Goal: Task Accomplishment & Management: Use online tool/utility

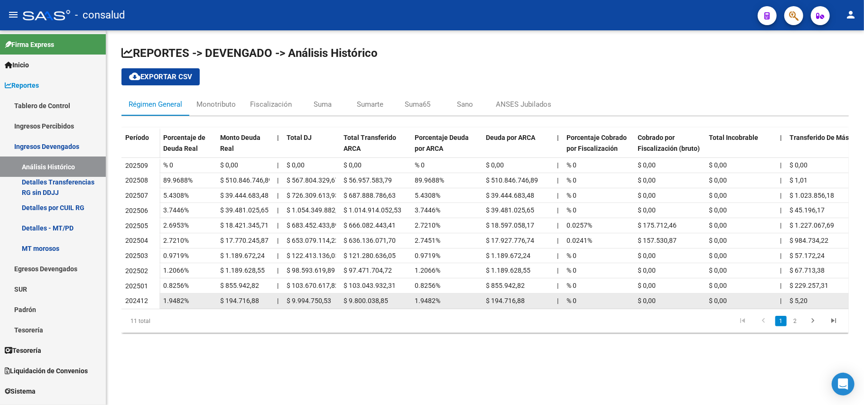
click at [238, 302] on span "$ 194.716,88" at bounding box center [239, 301] width 39 height 8
click at [180, 306] on div "1.9482%" at bounding box center [187, 300] width 49 height 11
click at [224, 302] on span "$ 194.716,88" at bounding box center [239, 301] width 39 height 8
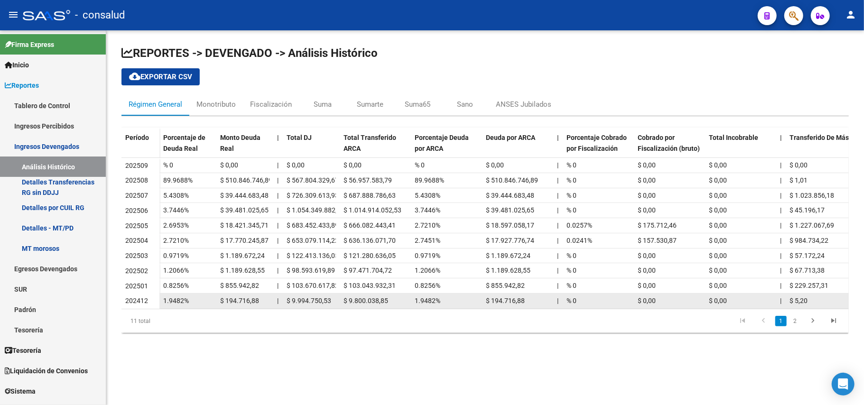
click at [320, 300] on span "$ 9.994.750,53" at bounding box center [308, 301] width 45 height 8
click at [321, 300] on span "$ 9.994.750,53" at bounding box center [308, 301] width 45 height 8
click at [235, 302] on span "$ 194.716,88" at bounding box center [239, 301] width 39 height 8
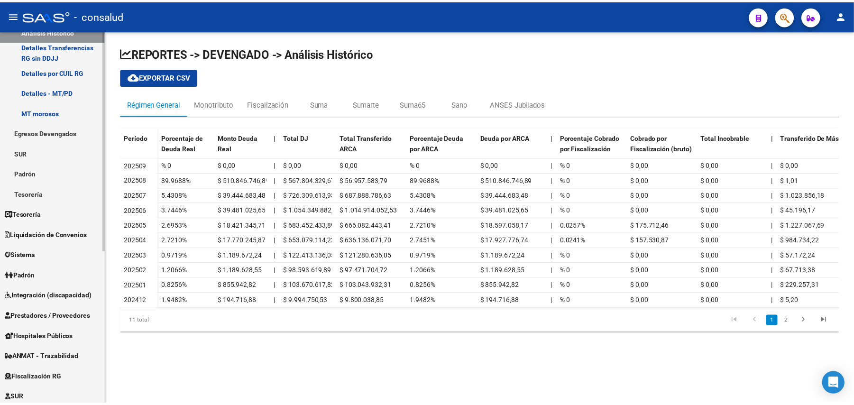
scroll to position [190, 0]
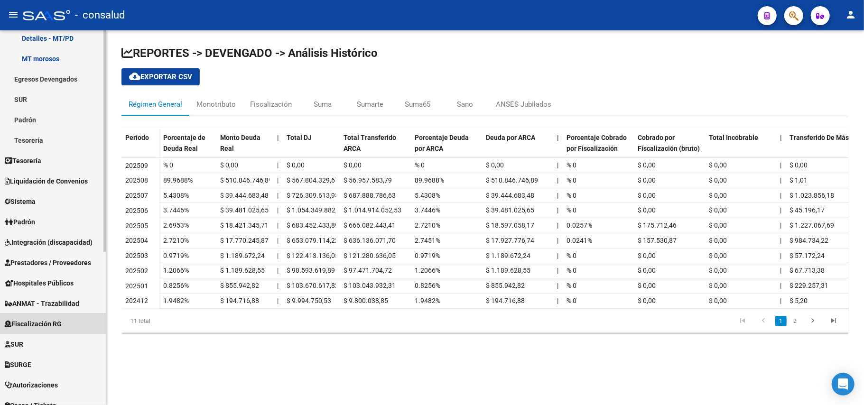
click at [57, 323] on span "Fiscalización RG" at bounding box center [33, 324] width 57 height 10
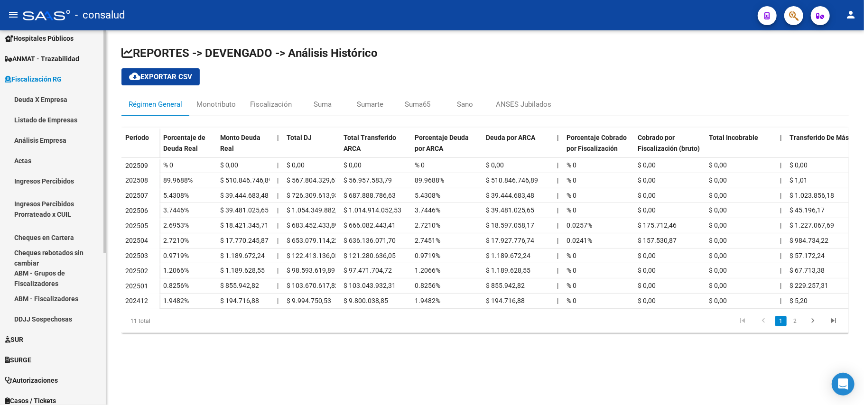
click at [59, 117] on link "Listado de Empresas" at bounding box center [53, 120] width 106 height 20
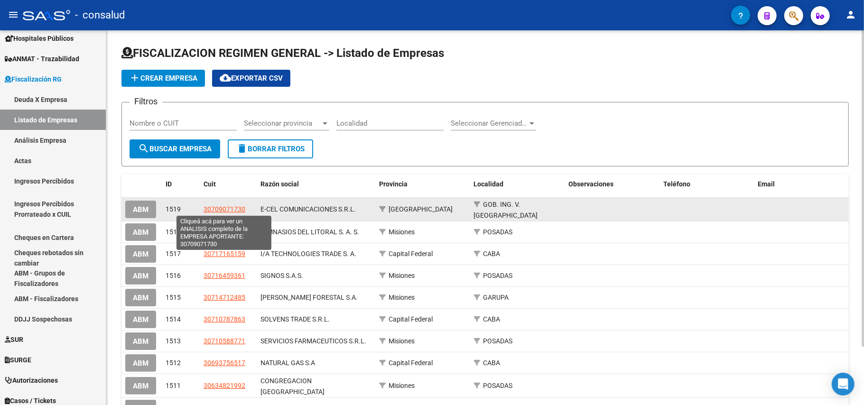
click at [227, 209] on span "30709071730" at bounding box center [224, 209] width 42 height 8
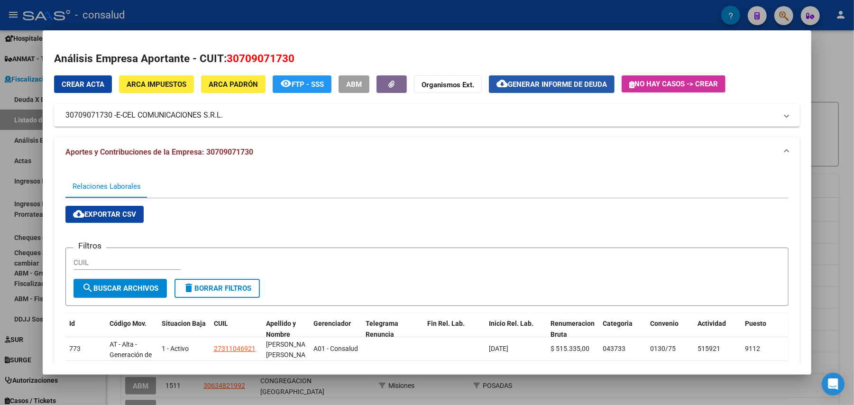
click at [545, 83] on span "Generar informe de deuda" at bounding box center [557, 84] width 99 height 9
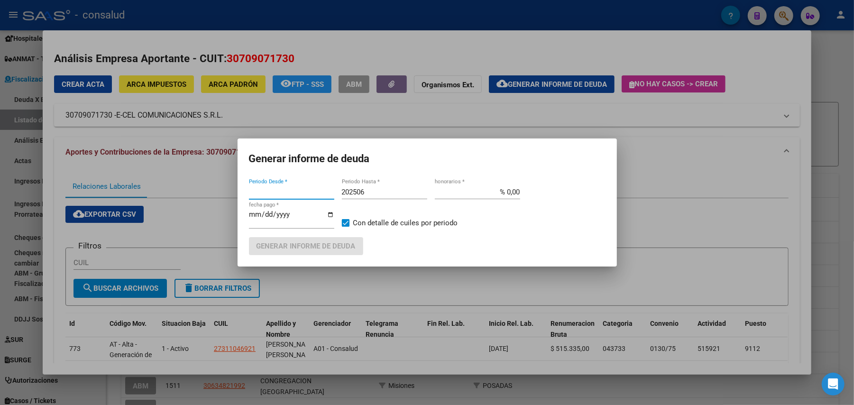
type input "201802"
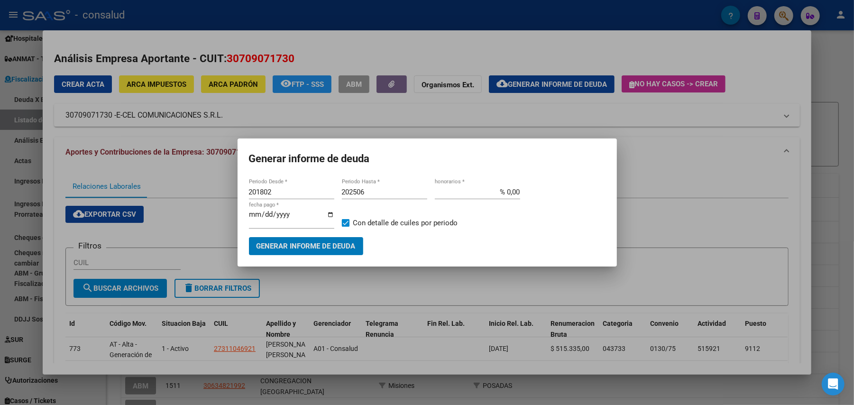
click at [377, 192] on input "202506" at bounding box center [384, 192] width 85 height 9
type input "202508"
click at [347, 249] on span "Generar informe de deuda" at bounding box center [306, 246] width 99 height 9
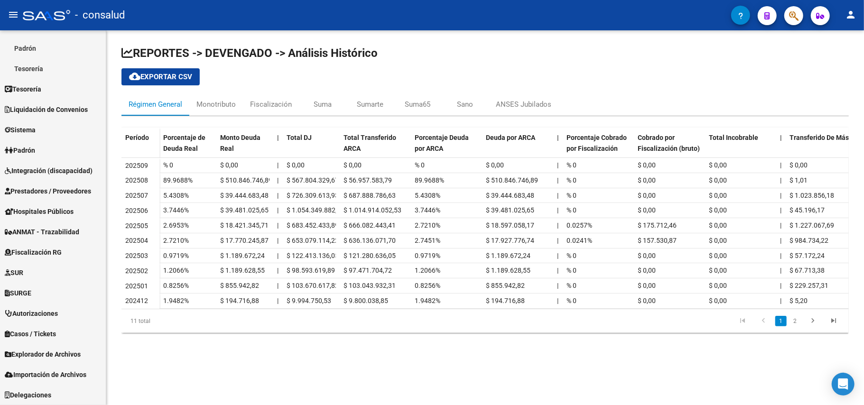
scroll to position [261, 0]
click at [55, 254] on span "Fiscalización RG" at bounding box center [33, 253] width 57 height 10
click at [57, 249] on span "Fiscalización RG" at bounding box center [33, 253] width 57 height 10
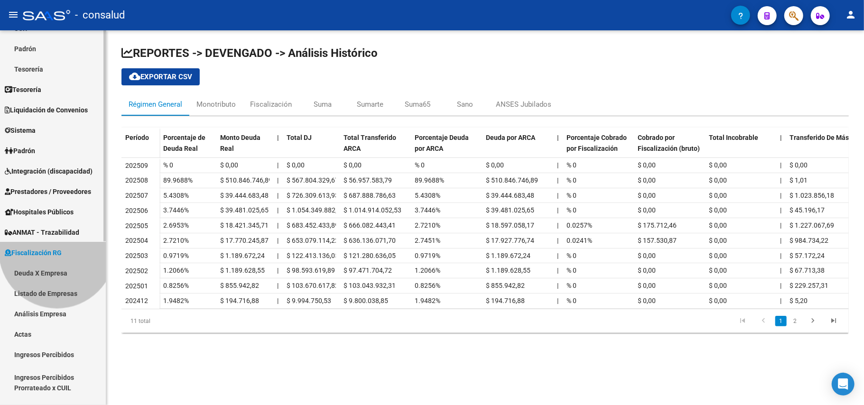
click at [57, 249] on span "Fiscalización RG" at bounding box center [33, 253] width 57 height 10
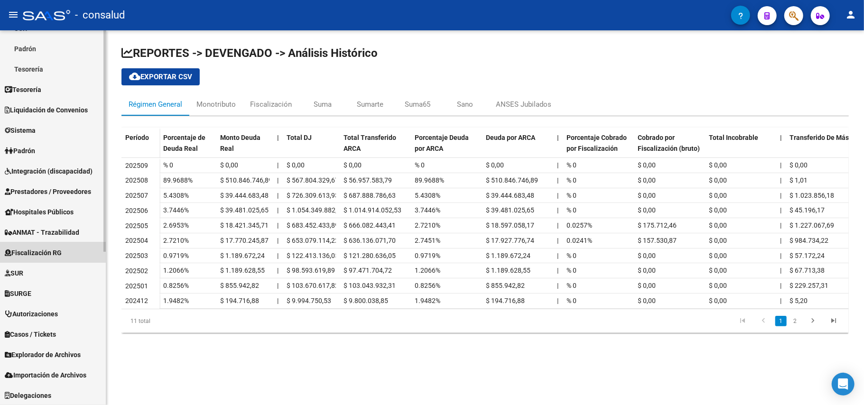
click at [54, 248] on span "Fiscalización RG" at bounding box center [33, 253] width 57 height 10
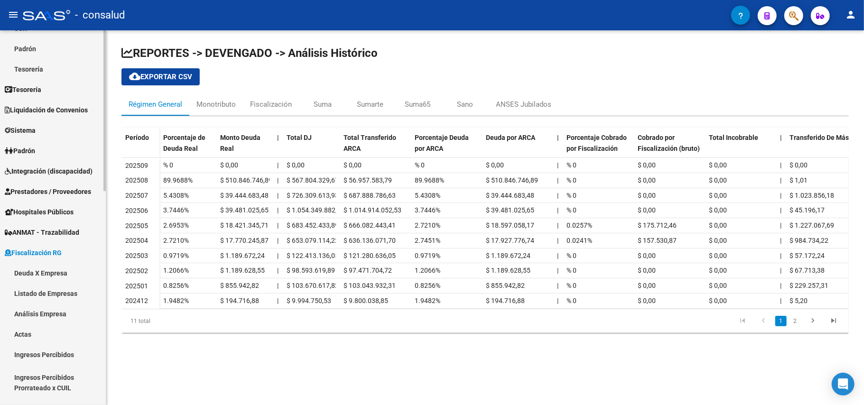
click at [38, 273] on link "Deuda X Empresa" at bounding box center [53, 273] width 106 height 20
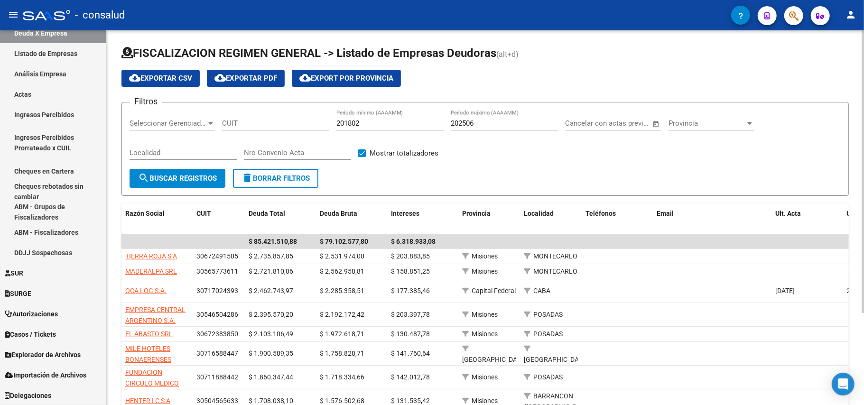
click at [382, 120] on input "201802" at bounding box center [389, 123] width 107 height 9
click at [479, 128] on div "202506 Período máximo (AAAAMM)" at bounding box center [503, 120] width 107 height 20
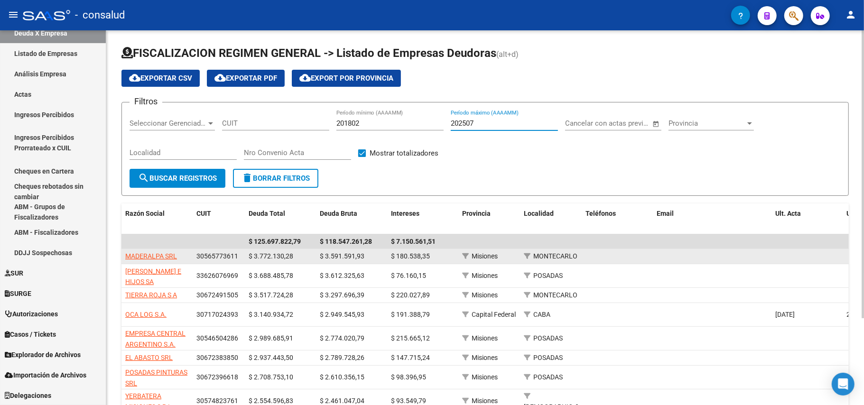
type input "202507"
drag, startPoint x: 198, startPoint y: 257, endPoint x: 236, endPoint y: 257, distance: 38.4
click at [236, 257] on span "30565773611" at bounding box center [217, 256] width 42 height 8
copy span "30565773611"
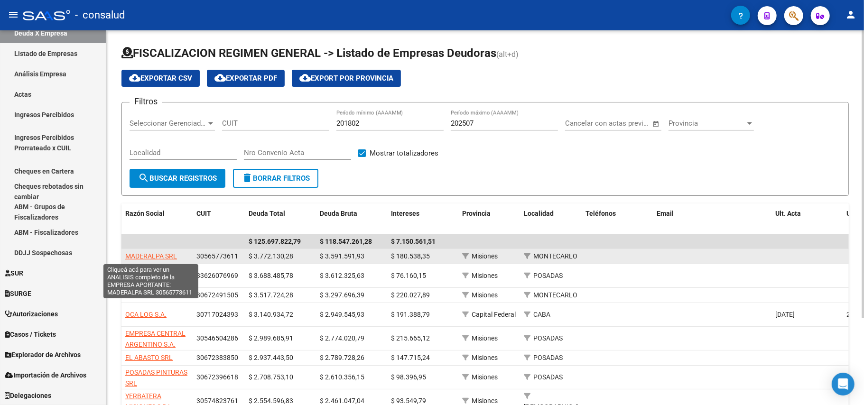
click at [158, 253] on span "MADERALPA SRL" at bounding box center [151, 256] width 52 height 8
type textarea "30565773611"
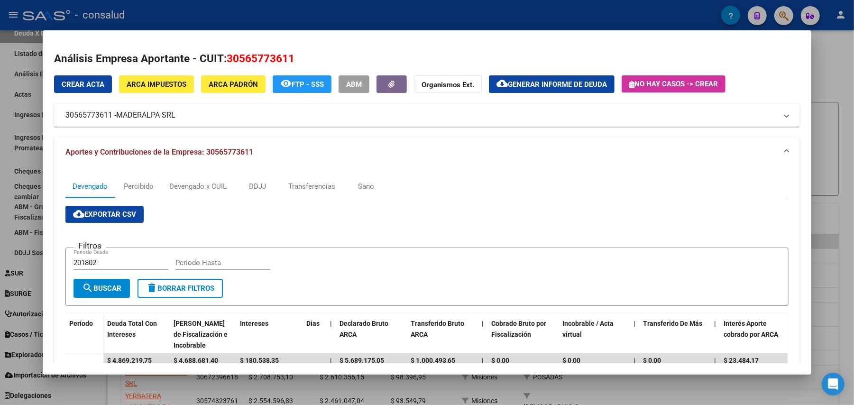
click at [568, 84] on span "Generar informe de deuda" at bounding box center [557, 84] width 99 height 9
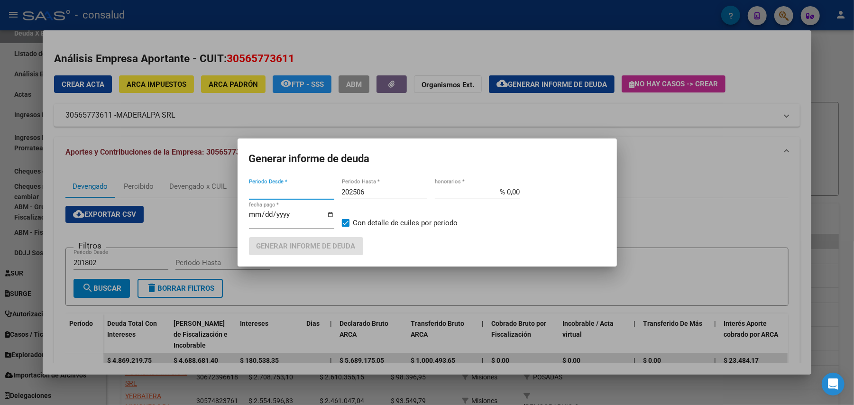
type input "201802"
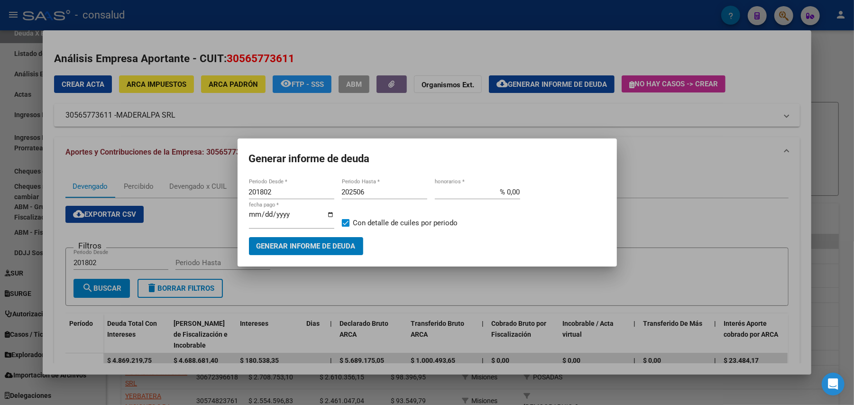
click at [368, 193] on input "202506" at bounding box center [384, 192] width 85 height 9
type input "202507"
click at [333, 244] on span "Generar informe de deuda" at bounding box center [306, 246] width 99 height 9
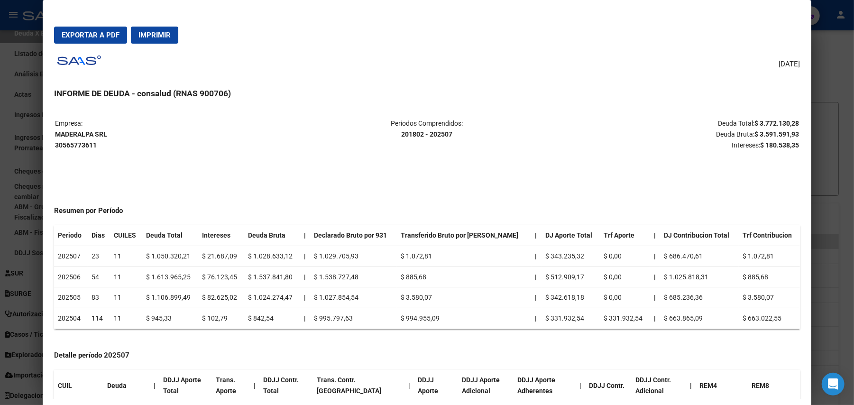
click at [145, 33] on span "Imprimir" at bounding box center [154, 35] width 32 height 9
click at [111, 37] on span "Exportar a PDF" at bounding box center [91, 35] width 58 height 9
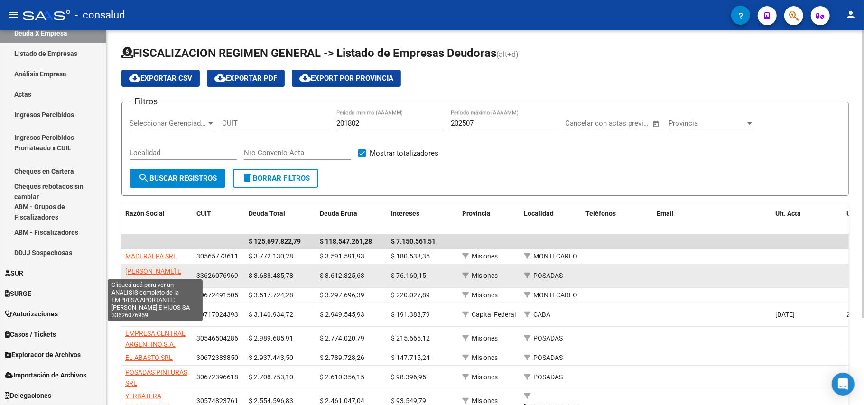
click at [167, 274] on span "[PERSON_NAME] E HIJOS SA" at bounding box center [153, 276] width 56 height 18
type textarea "33626076969"
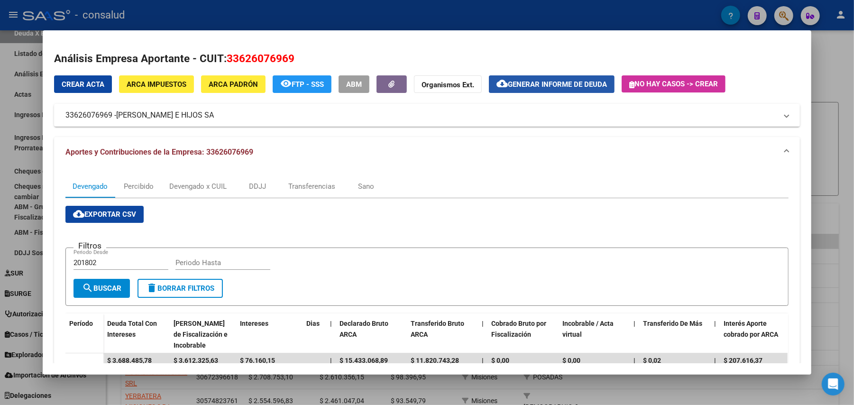
click at [581, 84] on span "Generar informe de deuda" at bounding box center [557, 84] width 99 height 9
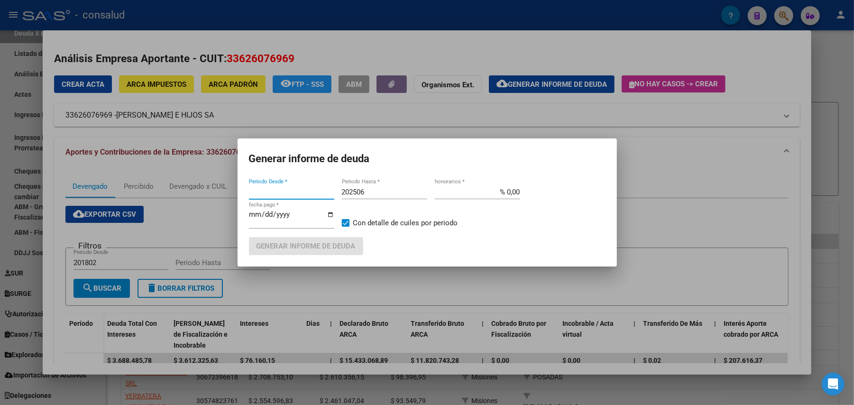
type input "201802"
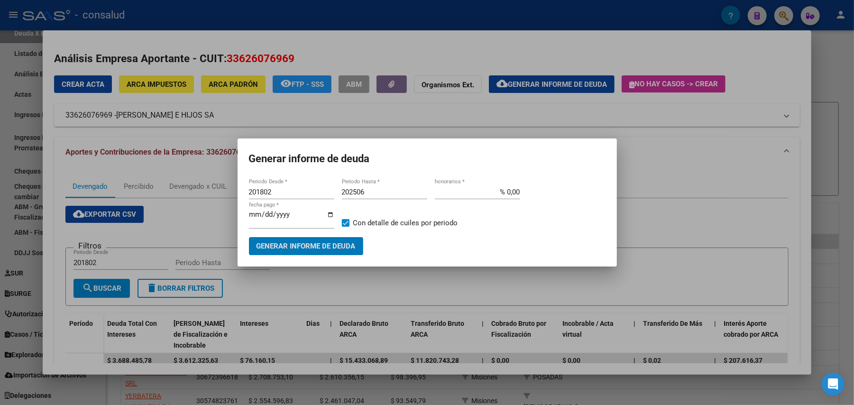
click at [380, 190] on input "202506" at bounding box center [384, 192] width 85 height 9
type input "202507"
click at [308, 245] on span "Generar informe de deuda" at bounding box center [306, 246] width 99 height 9
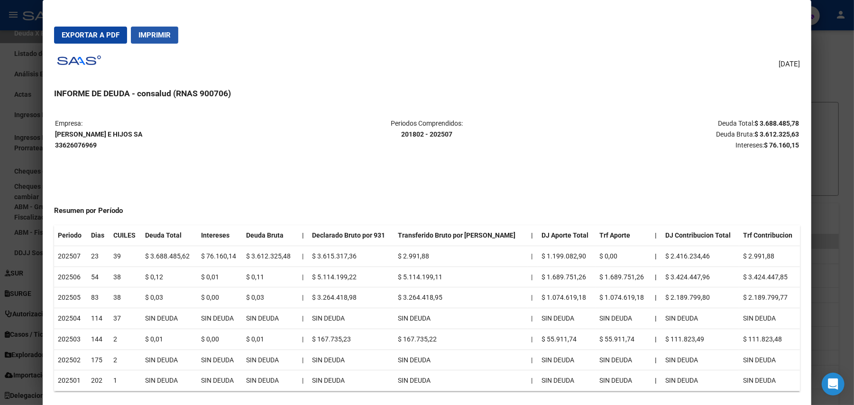
click at [148, 33] on span "Imprimir" at bounding box center [154, 35] width 32 height 9
click at [99, 38] on span "Exportar a PDF" at bounding box center [91, 35] width 58 height 9
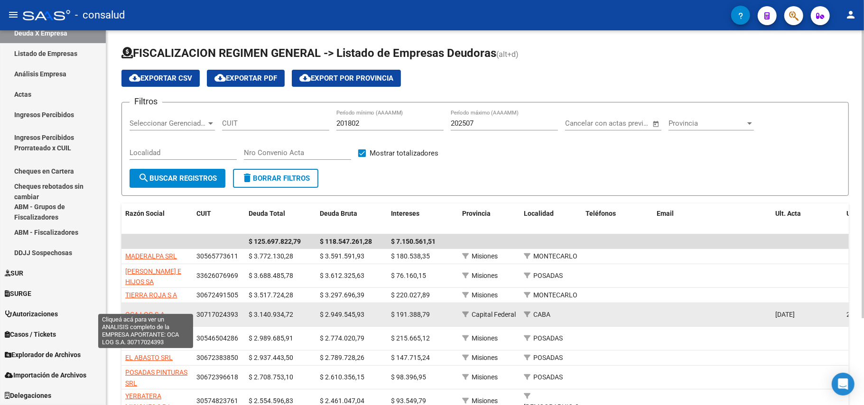
click at [142, 311] on span "OCA LOG S.A." at bounding box center [145, 315] width 41 height 8
type textarea "30717024393"
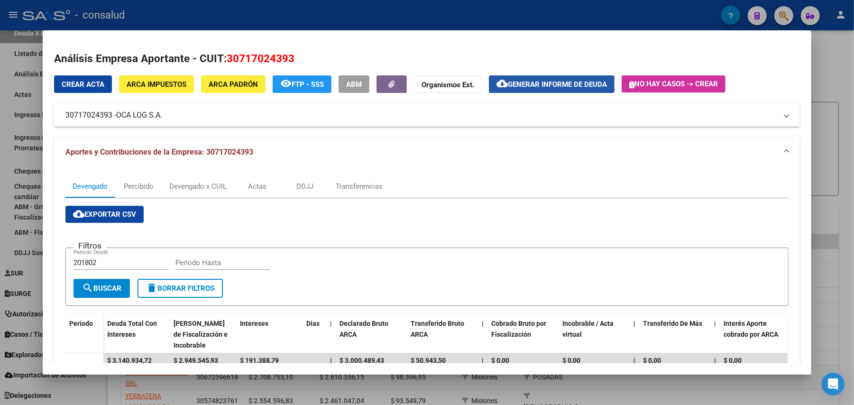
click at [565, 80] on span "Generar informe de deuda" at bounding box center [557, 84] width 99 height 9
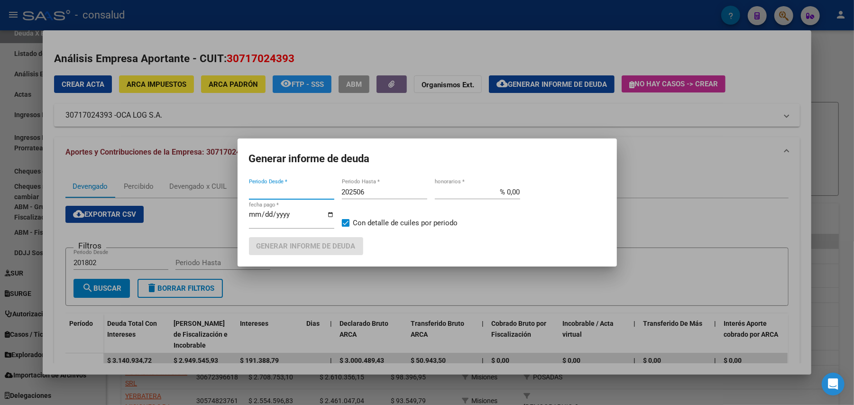
type input "201802"
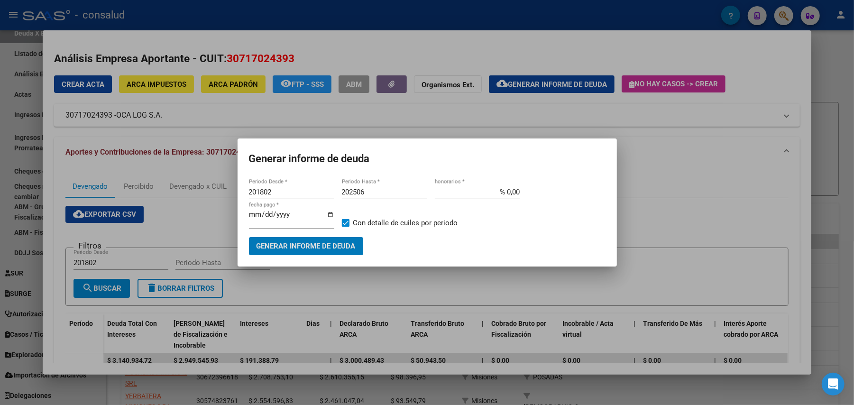
click at [370, 190] on input "202506" at bounding box center [384, 192] width 85 height 9
type input "202507"
click at [321, 245] on span "Generar informe de deuda" at bounding box center [306, 246] width 99 height 9
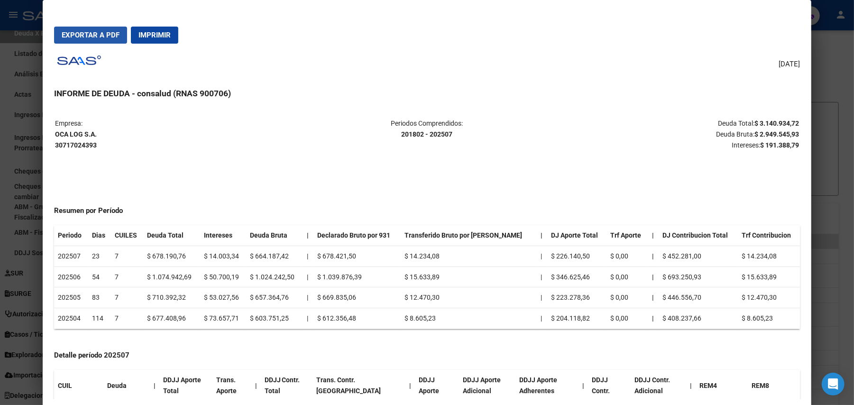
click at [105, 31] on span "Exportar a PDF" at bounding box center [91, 35] width 58 height 9
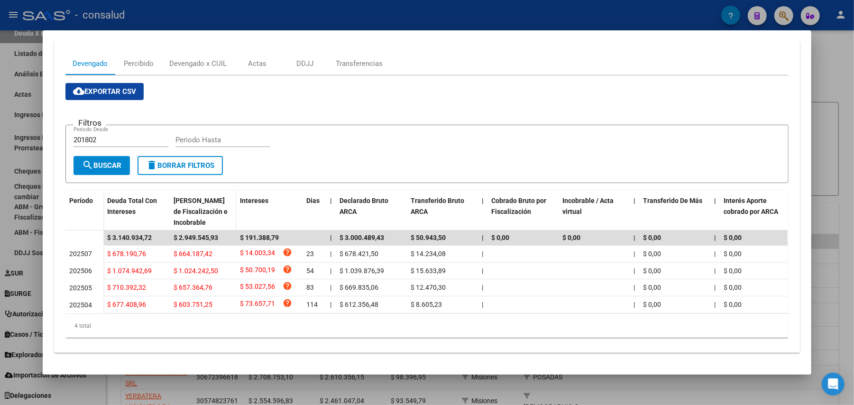
scroll to position [126, 0]
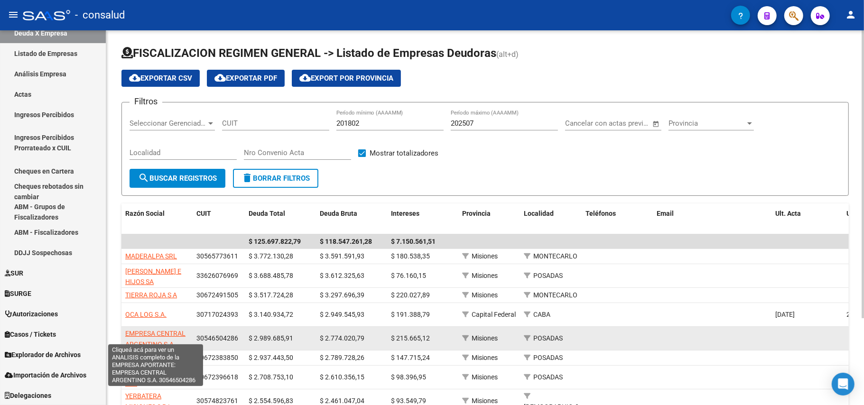
click at [162, 330] on span "EMPRESA CENTRAL ARGENTINO S.A." at bounding box center [155, 339] width 60 height 18
type textarea "30546504286"
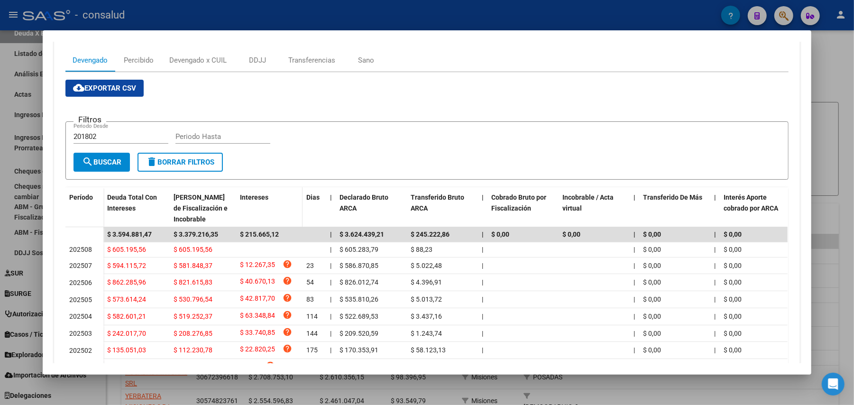
scroll to position [0, 0]
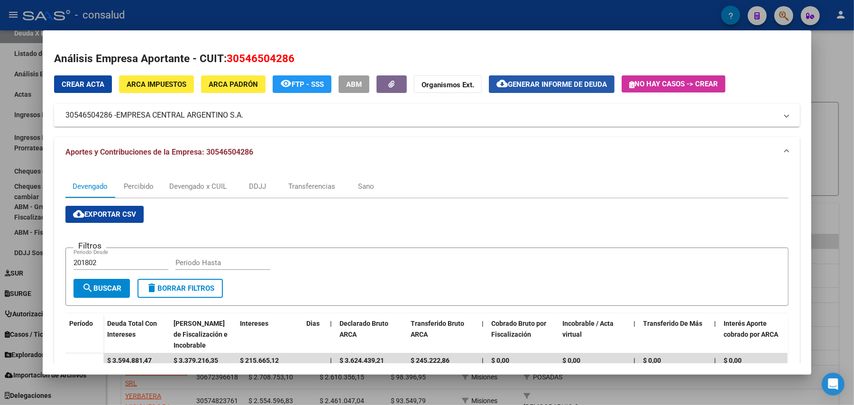
click at [561, 82] on span "Generar informe de deuda" at bounding box center [557, 84] width 99 height 9
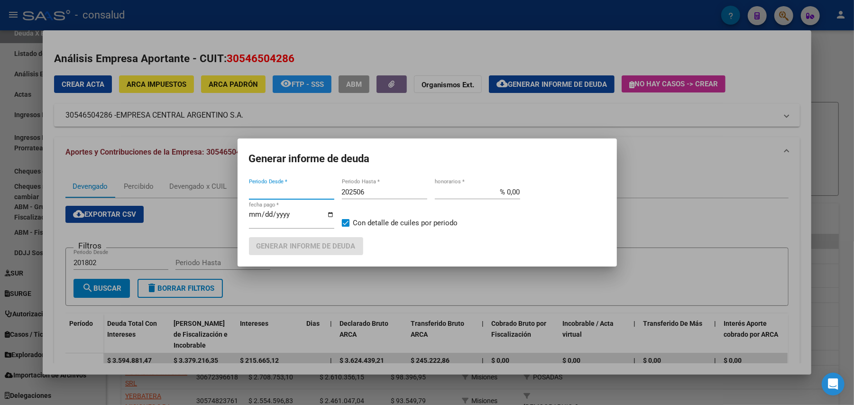
type input "201802"
click at [368, 194] on input "202506" at bounding box center [384, 192] width 85 height 9
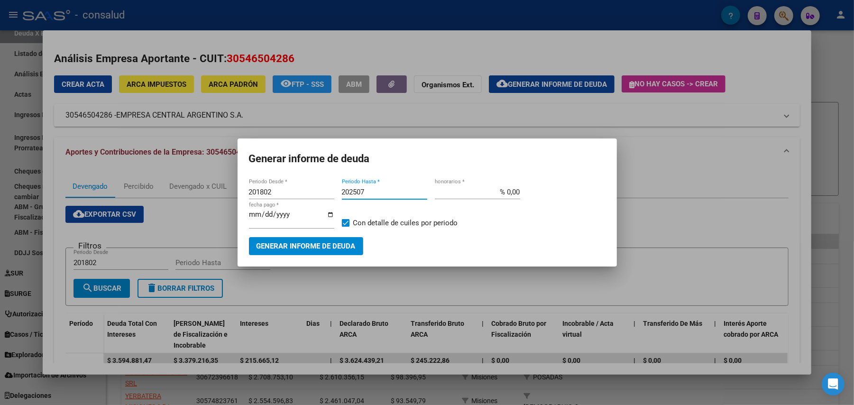
type input "202507"
click at [306, 246] on span "Generar informe de deuda" at bounding box center [306, 246] width 99 height 9
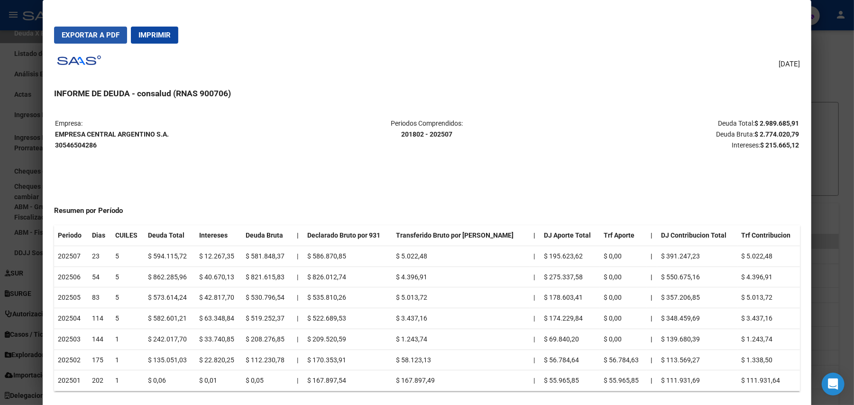
click at [96, 33] on span "Exportar a PDF" at bounding box center [91, 35] width 58 height 9
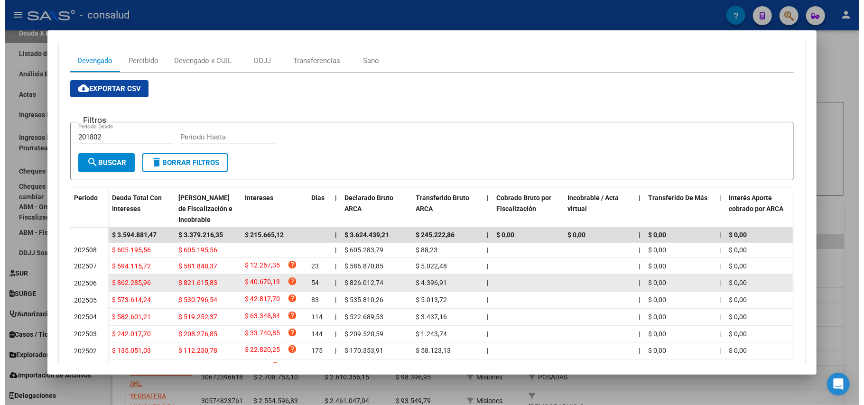
scroll to position [126, 0]
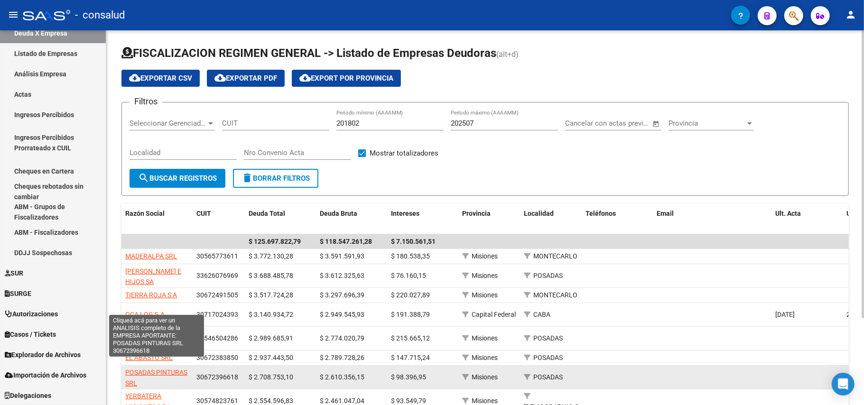
click at [137, 368] on span "POSADAS PINTURAS SRL" at bounding box center [156, 377] width 62 height 18
type textarea "30672396618"
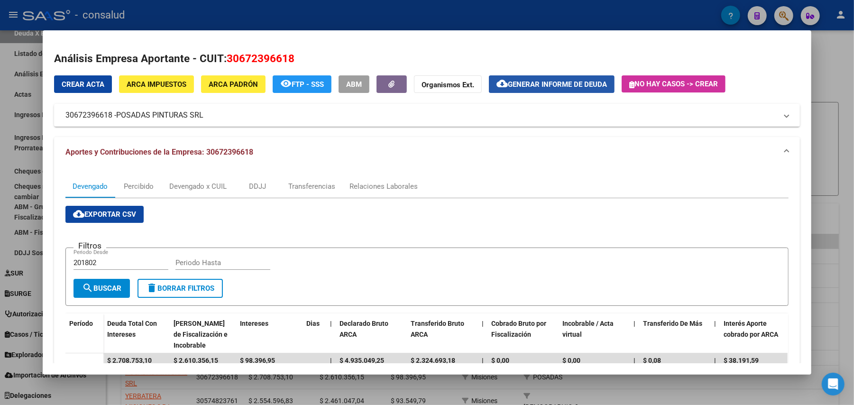
click at [574, 83] on span "Generar informe de deuda" at bounding box center [557, 84] width 99 height 9
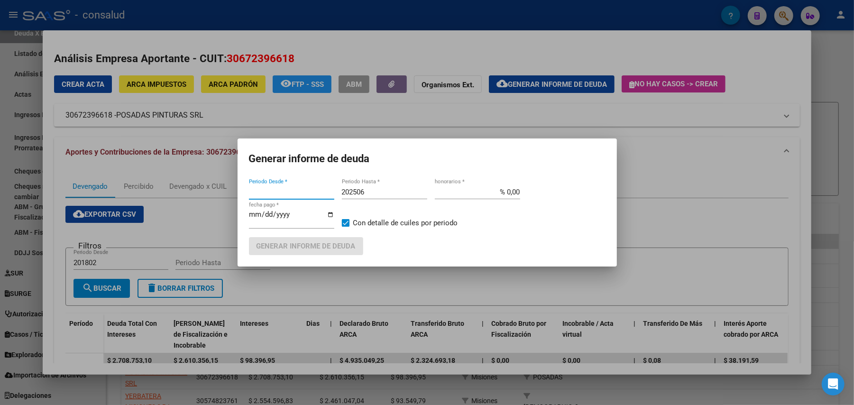
type input "201802"
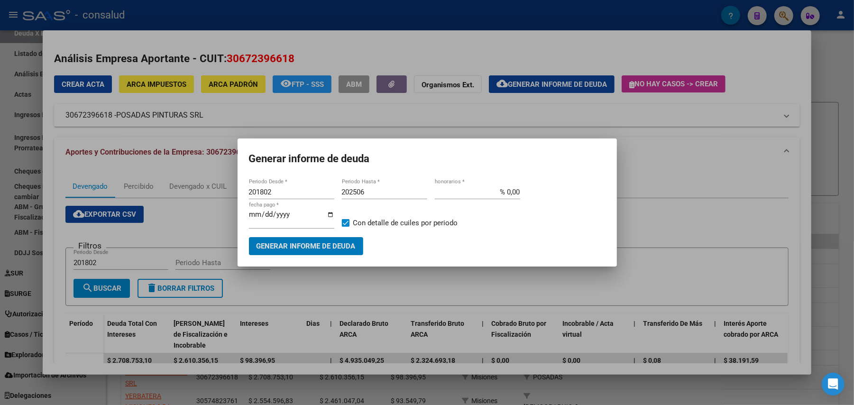
click at [376, 190] on input "202506" at bounding box center [384, 192] width 85 height 9
type input "202507"
click at [323, 244] on span "Generar informe de deuda" at bounding box center [306, 246] width 99 height 9
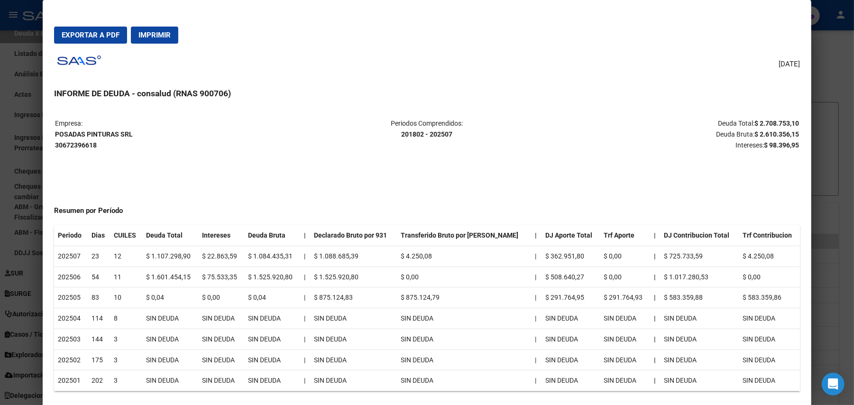
click at [56, 29] on button "Exportar a PDF" at bounding box center [90, 35] width 73 height 17
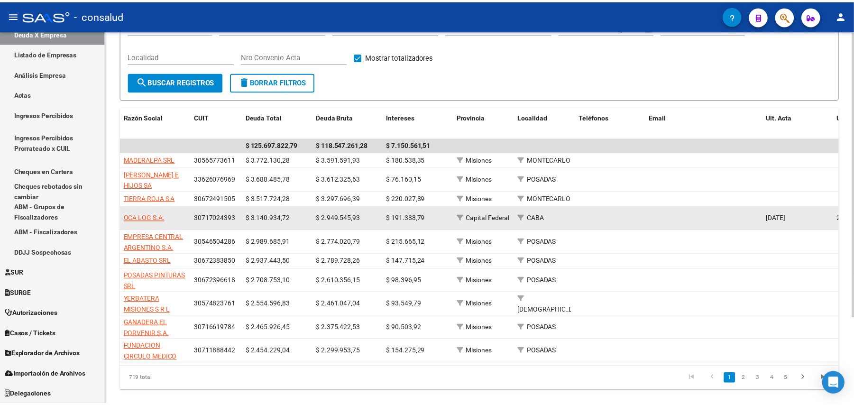
scroll to position [114, 0]
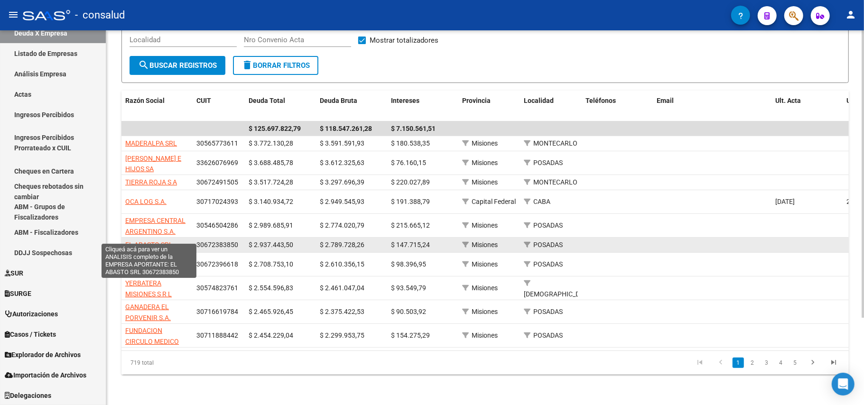
click at [171, 241] on span "EL ABASTO SRL" at bounding box center [148, 245] width 47 height 8
type textarea "30672383850"
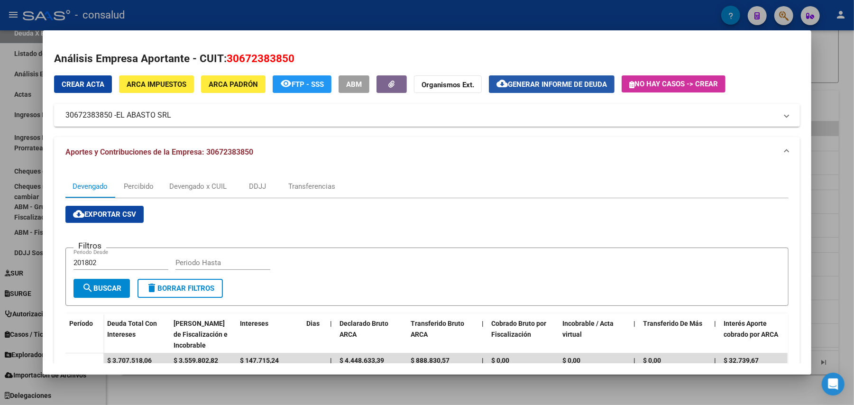
click at [585, 80] on span "Generar informe de deuda" at bounding box center [557, 84] width 99 height 9
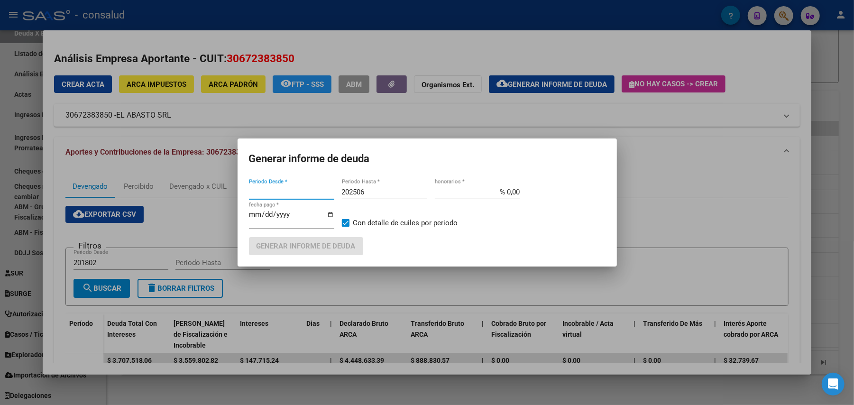
type input "201802"
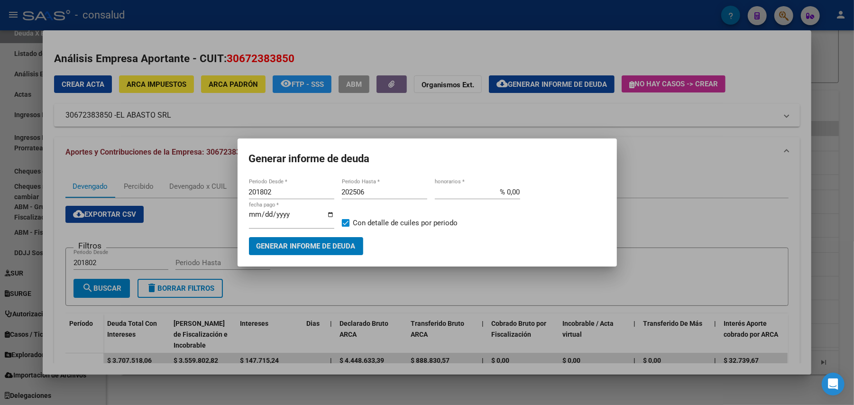
click at [379, 192] on input "202506" at bounding box center [384, 192] width 85 height 9
type input "202507"
click at [291, 251] on button "Generar informe de deuda" at bounding box center [306, 246] width 114 height 18
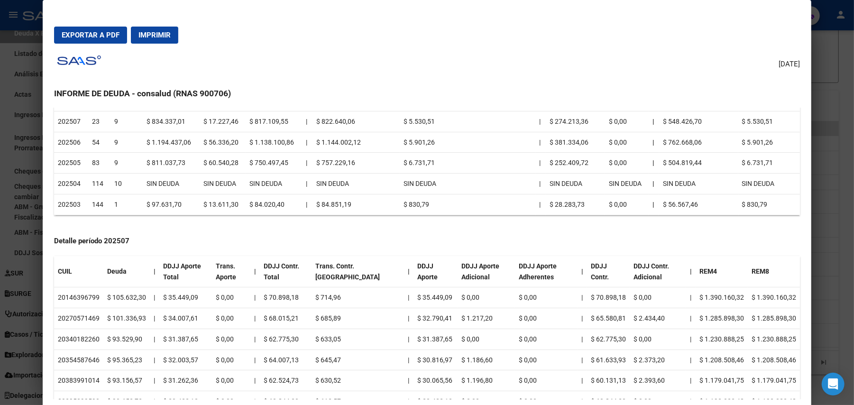
scroll to position [0, 0]
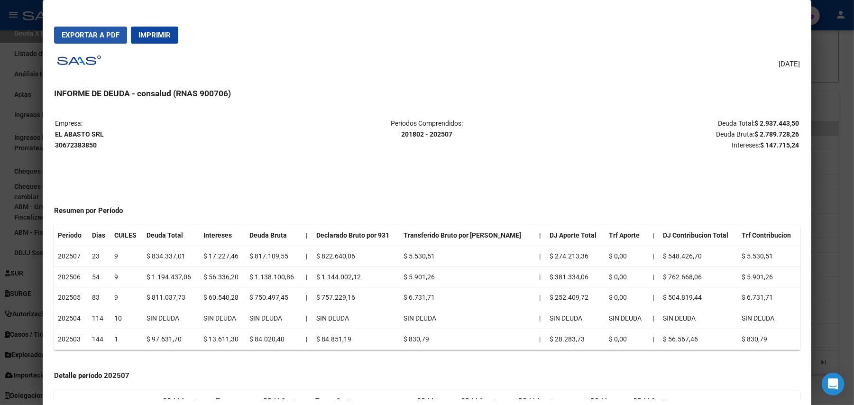
click at [93, 34] on span "Exportar a PDF" at bounding box center [91, 35] width 58 height 9
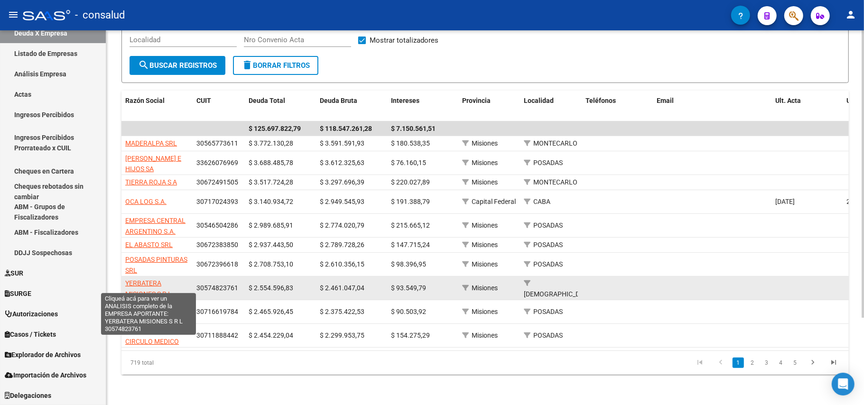
click at [154, 279] on span "YERBATERA MISIONES S R L" at bounding box center [148, 288] width 46 height 18
type textarea "30574823761"
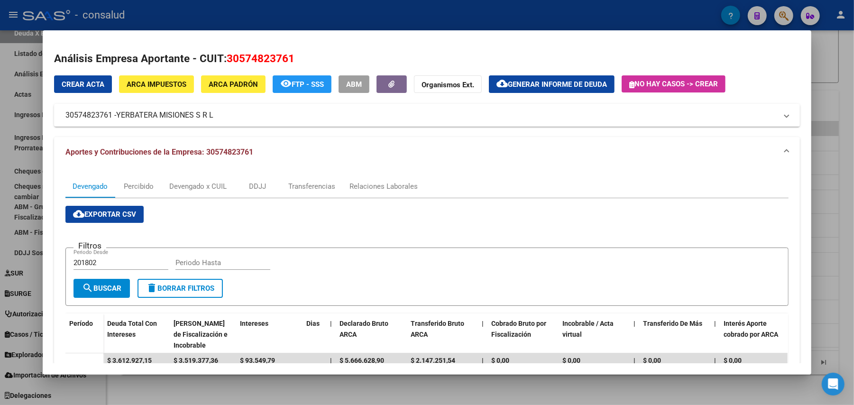
click at [569, 83] on span "Generar informe de deuda" at bounding box center [557, 84] width 99 height 9
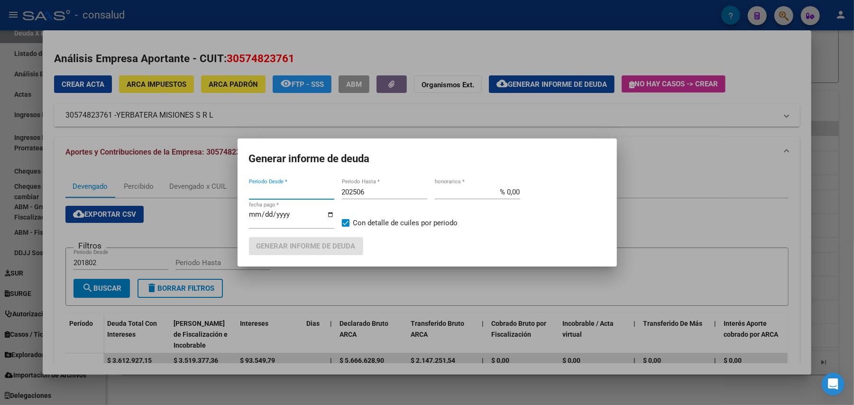
type input "201802"
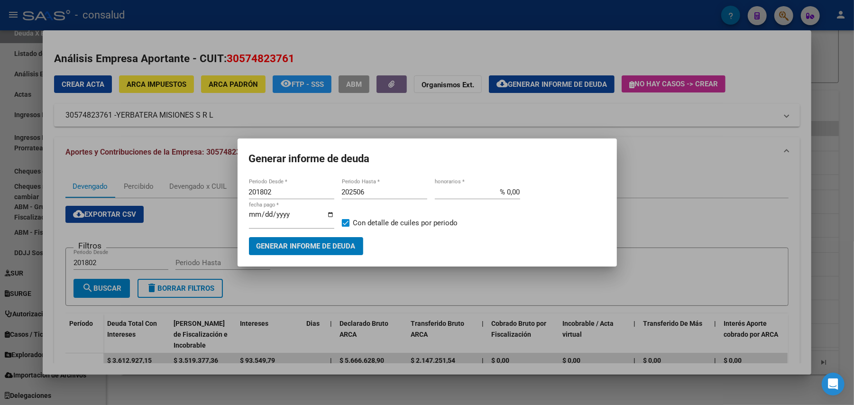
click at [368, 190] on input "202506" at bounding box center [384, 192] width 85 height 9
type input "202507"
click at [324, 242] on span "Generar informe de deuda" at bounding box center [306, 246] width 99 height 9
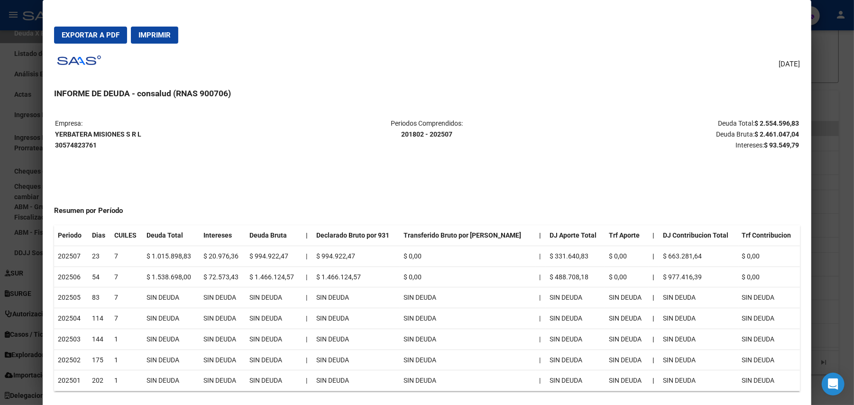
click at [101, 31] on span "Exportar a PDF" at bounding box center [91, 35] width 58 height 9
drag, startPoint x: 84, startPoint y: 30, endPoint x: 239, endPoint y: 72, distance: 161.0
click at [85, 31] on span "Exportar a PDF" at bounding box center [91, 35] width 58 height 9
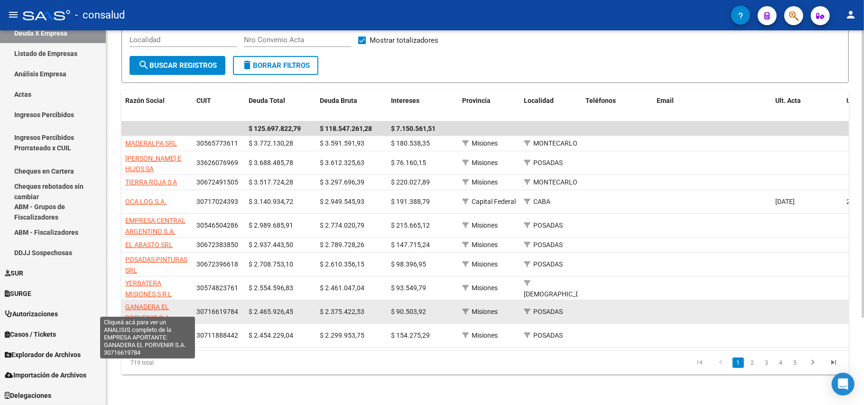
click at [152, 306] on span "GANADERA EL PORVENIR S.A." at bounding box center [148, 312] width 46 height 18
type textarea "30716619784"
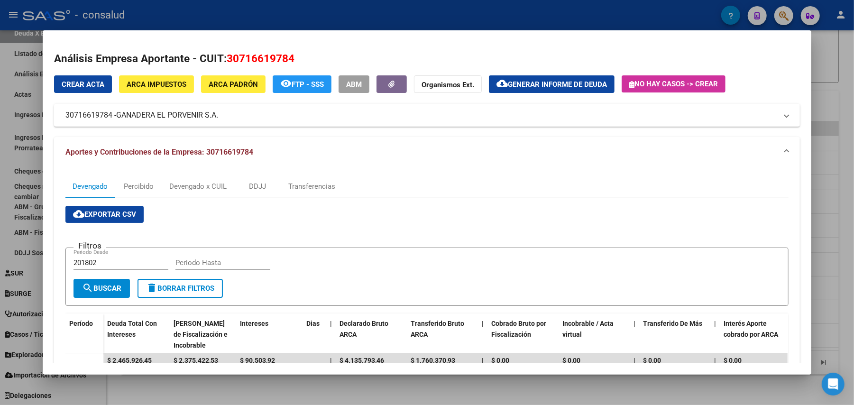
click at [560, 79] on button "cloud_download Generar informe de deuda" at bounding box center [552, 84] width 126 height 18
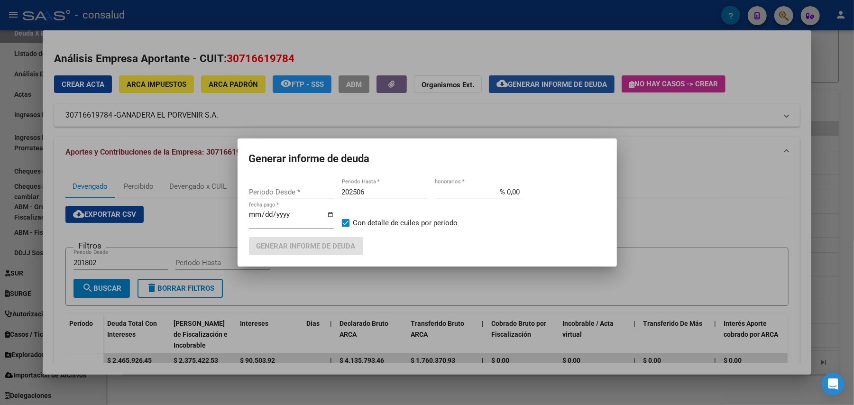
type input "201802"
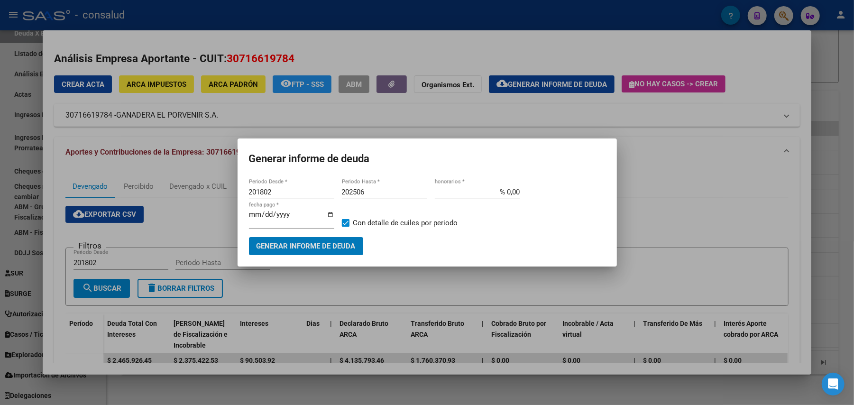
click at [381, 190] on input "202506" at bounding box center [384, 192] width 85 height 9
type input "202507"
click at [281, 247] on span "Generar informe de deuda" at bounding box center [306, 246] width 99 height 9
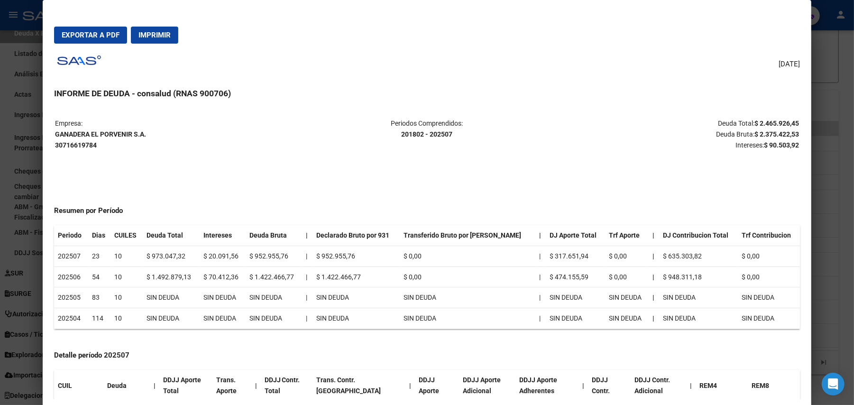
click at [84, 37] on span "Exportar a PDF" at bounding box center [91, 35] width 58 height 9
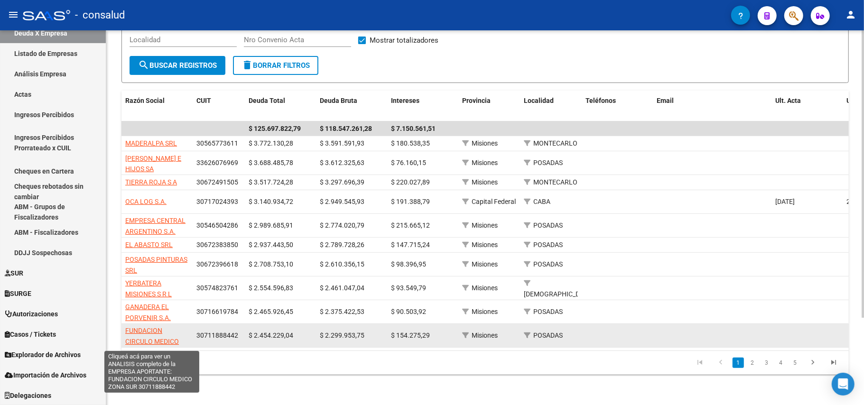
click at [150, 331] on span "FUNDACION CIRCULO MEDICO ZONA SUR" at bounding box center [152, 341] width 54 height 29
type textarea "30711888442"
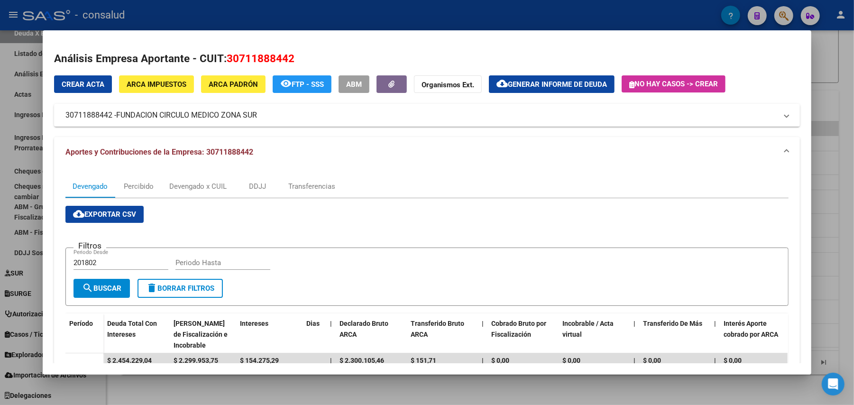
click at [560, 83] on span "Generar informe de deuda" at bounding box center [557, 84] width 99 height 9
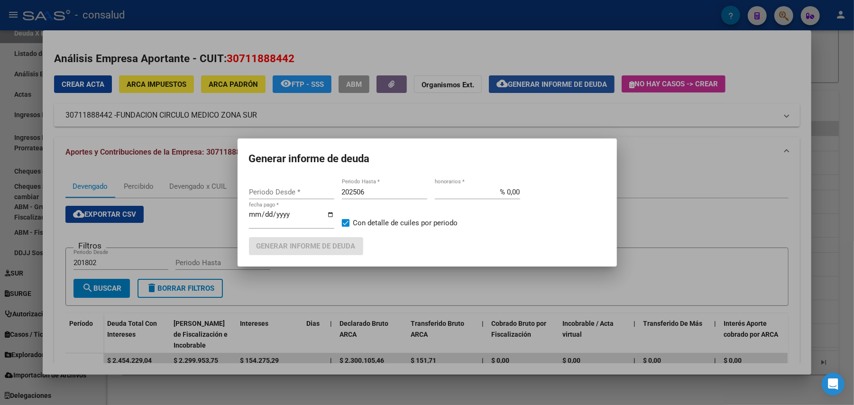
type input "201802"
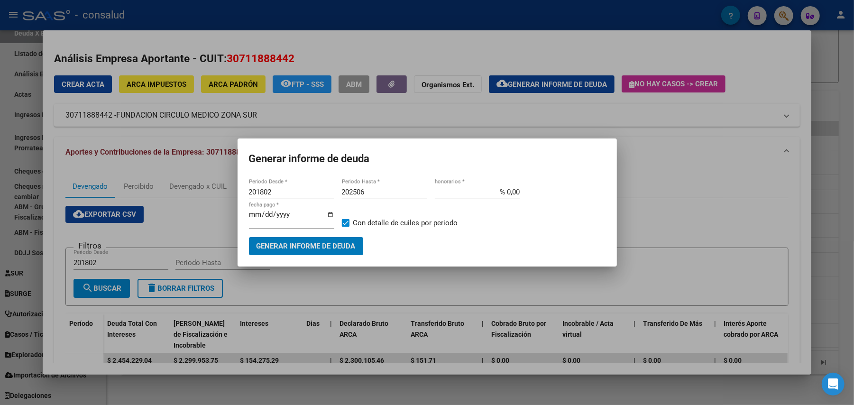
click at [368, 194] on input "202506" at bounding box center [384, 192] width 85 height 9
type input "202507"
click at [304, 242] on span "Generar informe de deuda" at bounding box center [306, 246] width 99 height 9
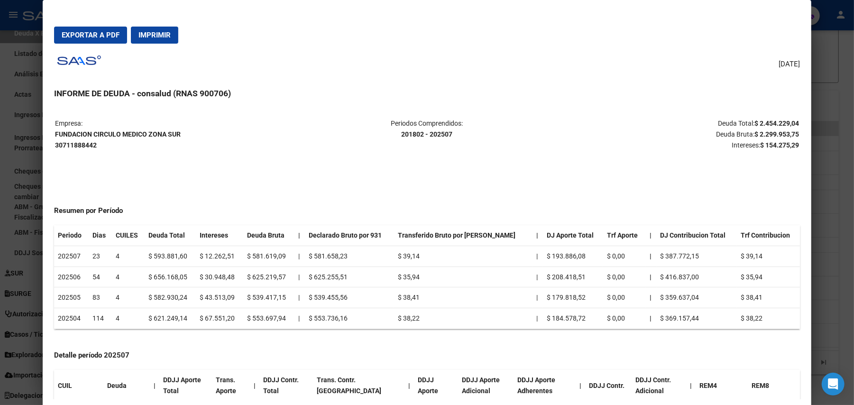
click at [155, 32] on span "Imprimir" at bounding box center [154, 35] width 32 height 9
click at [80, 34] on span "Exportar a PDF" at bounding box center [91, 35] width 58 height 9
click at [101, 31] on span "Exportar a PDF" at bounding box center [91, 35] width 58 height 9
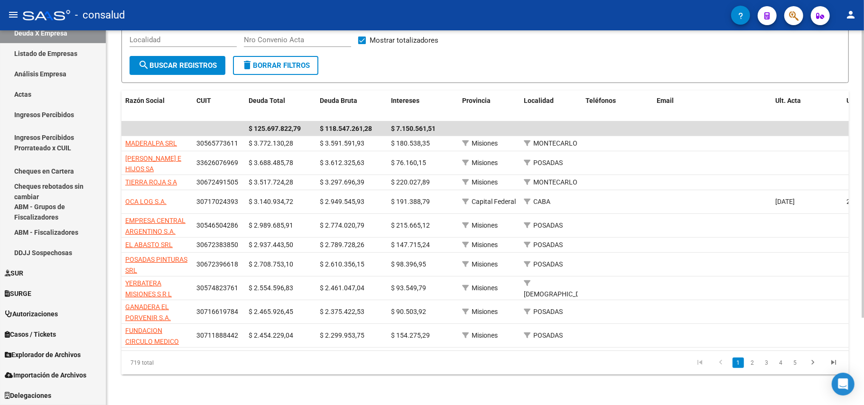
click at [750, 361] on link "2" at bounding box center [751, 363] width 11 height 10
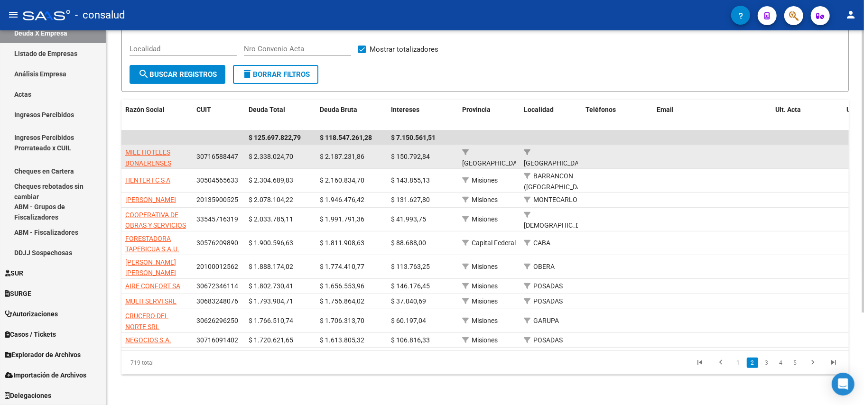
click at [164, 147] on app-link-go-to "MILE HOTELES BONAERENSES SOCIEDAD ANONIMA" at bounding box center [157, 163] width 64 height 32
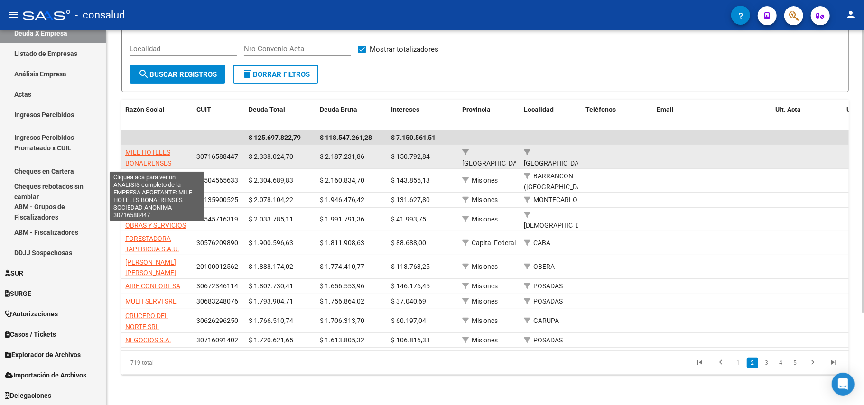
click at [161, 148] on span "MILE HOTELES BONAERENSES SOCIEDAD ANONIMA" at bounding box center [156, 162] width 63 height 29
type textarea "30716588447"
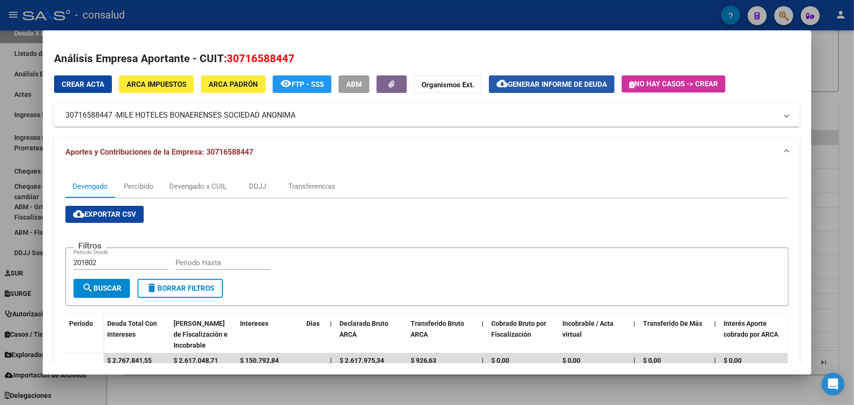
click at [576, 81] on span "Generar informe de deuda" at bounding box center [557, 84] width 99 height 9
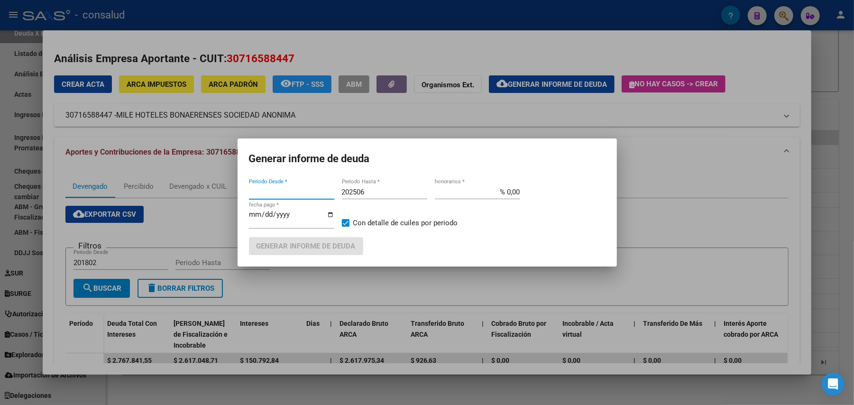
type input "201802"
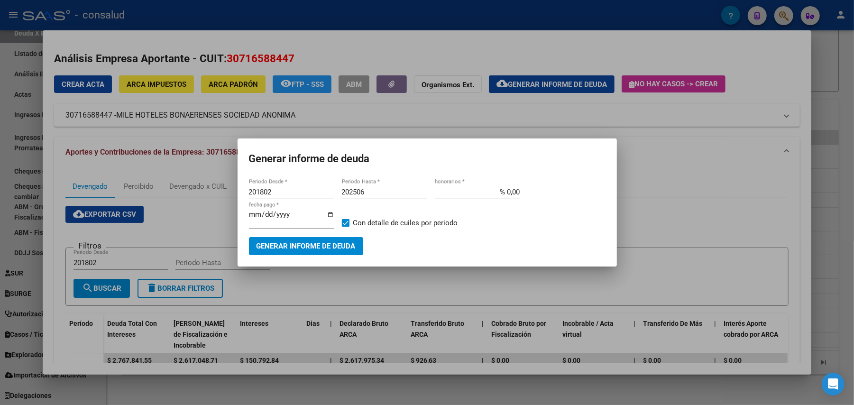
click at [368, 184] on mat-dialog-content "201802 Periodo Desde * 202506 Periodo Hasta * % 0,00 honorarios * [DATE] fecha …" at bounding box center [427, 215] width 379 height 77
click at [375, 193] on input "202506" at bounding box center [384, 192] width 85 height 9
type input "202507"
click at [312, 245] on span "Generar informe de deuda" at bounding box center [306, 246] width 99 height 9
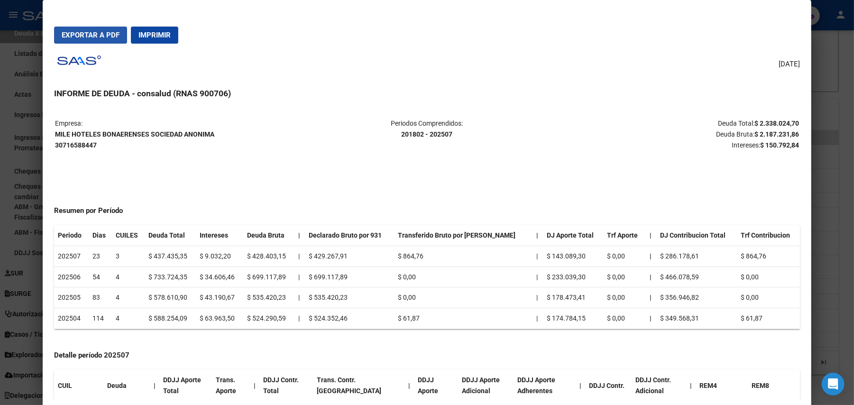
click at [91, 29] on button "Exportar a PDF" at bounding box center [90, 35] width 73 height 17
click at [89, 34] on span "Exportar a PDF" at bounding box center [91, 35] width 58 height 9
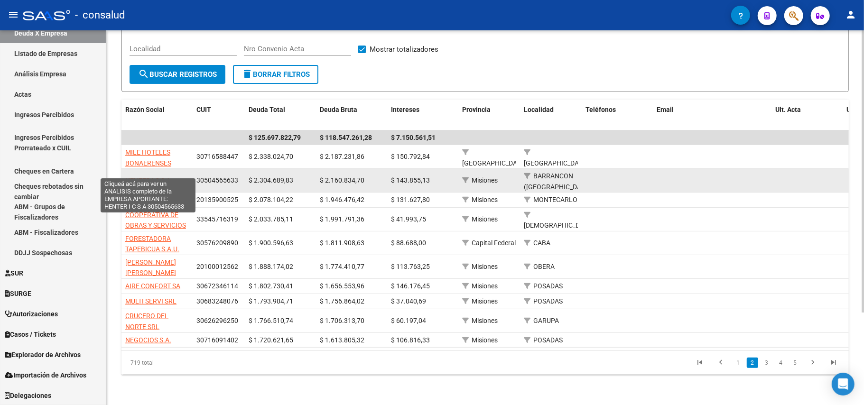
click at [152, 176] on span "HENTER I C S A" at bounding box center [147, 180] width 45 height 8
type textarea "30504565633"
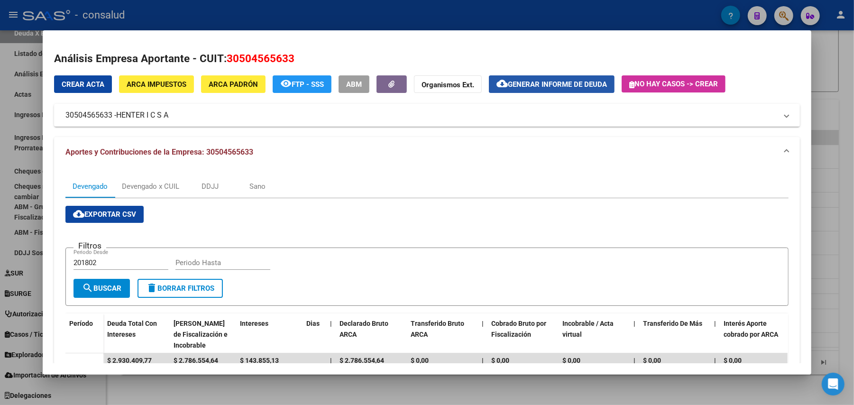
click at [528, 78] on button "cloud_download Generar informe de deuda" at bounding box center [552, 84] width 126 height 18
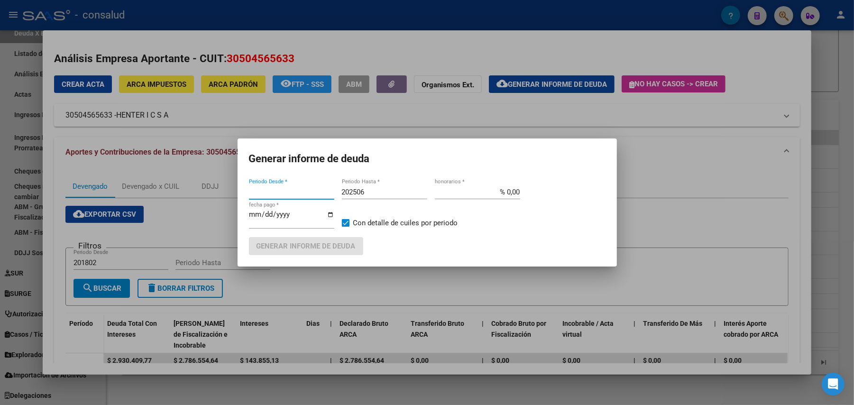
type input "201802"
click at [368, 196] on input "202506" at bounding box center [384, 192] width 85 height 9
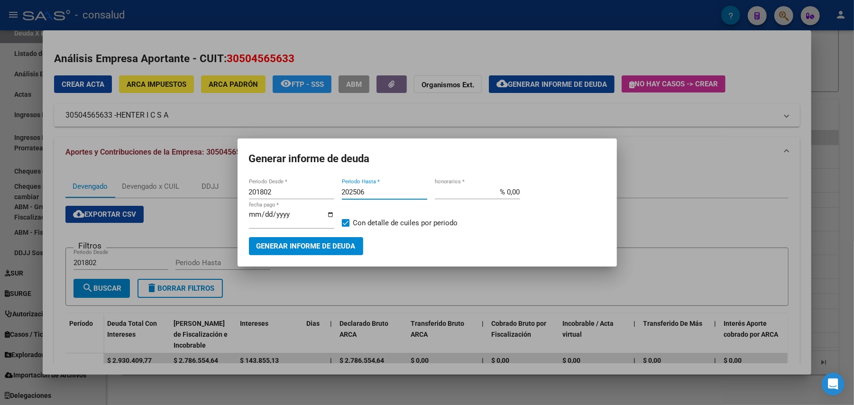
click at [377, 193] on input "202506" at bounding box center [384, 192] width 85 height 9
type input "202507"
click at [302, 247] on span "Generar informe de deuda" at bounding box center [306, 246] width 99 height 9
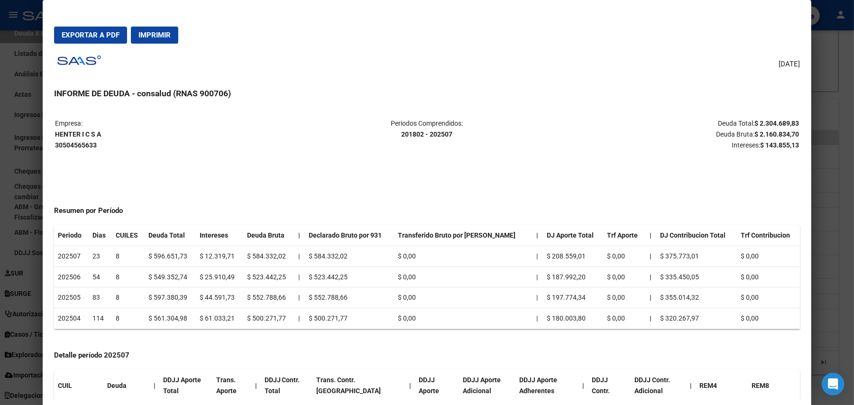
click at [162, 35] on span "Imprimir" at bounding box center [154, 35] width 32 height 9
click at [92, 36] on span "Exportar a PDF" at bounding box center [91, 35] width 58 height 9
click at [69, 34] on span "Exportar a PDF" at bounding box center [91, 35] width 58 height 9
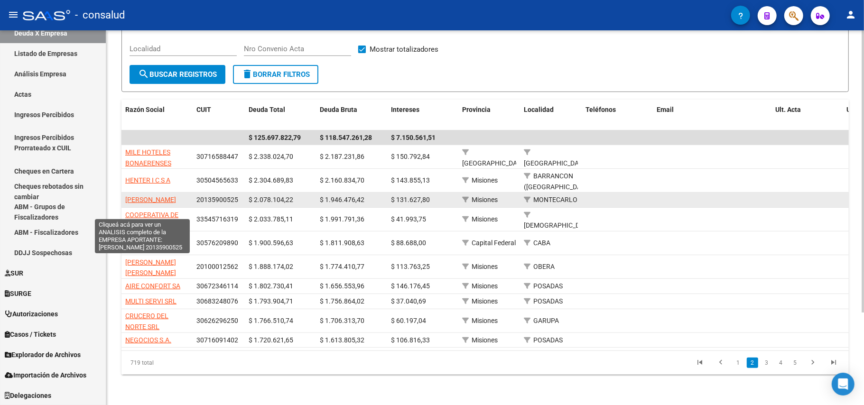
click at [150, 196] on span "[PERSON_NAME]" at bounding box center [150, 200] width 51 height 8
type textarea "20135900525"
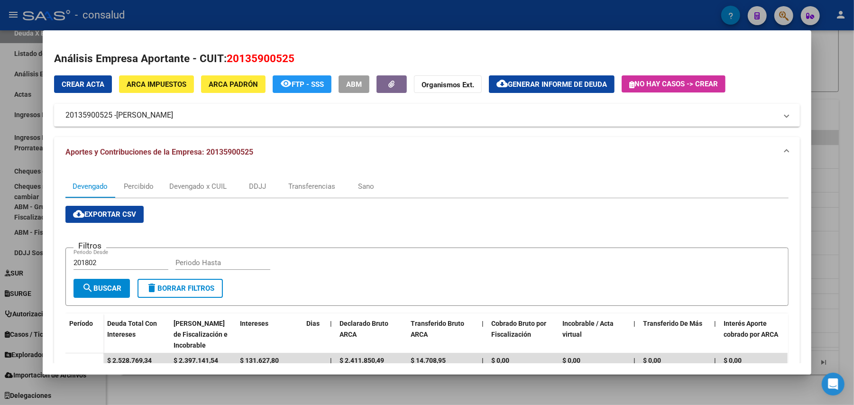
click at [564, 80] on span "Generar informe de deuda" at bounding box center [557, 84] width 99 height 9
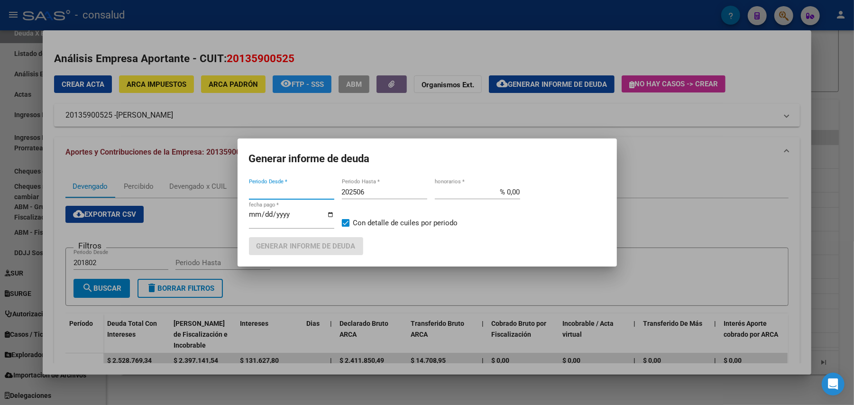
type input "201802"
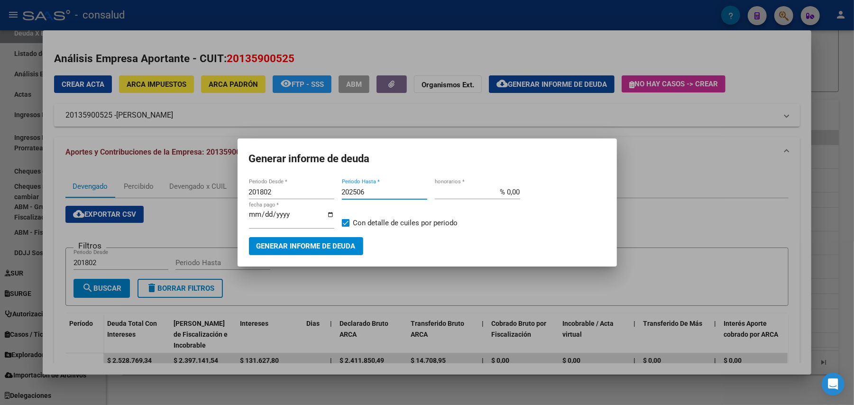
click at [368, 191] on input "202506" at bounding box center [384, 192] width 85 height 9
type input "202507"
click at [318, 244] on span "Generar informe de deuda" at bounding box center [306, 246] width 99 height 9
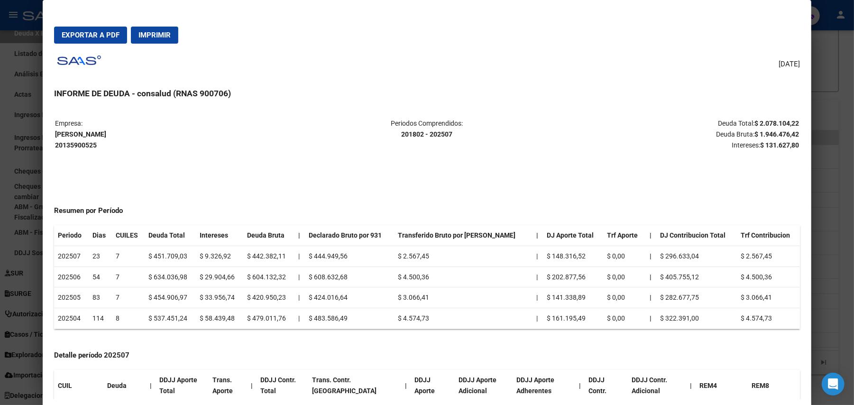
click at [97, 37] on span "Exportar a PDF" at bounding box center [91, 35] width 58 height 9
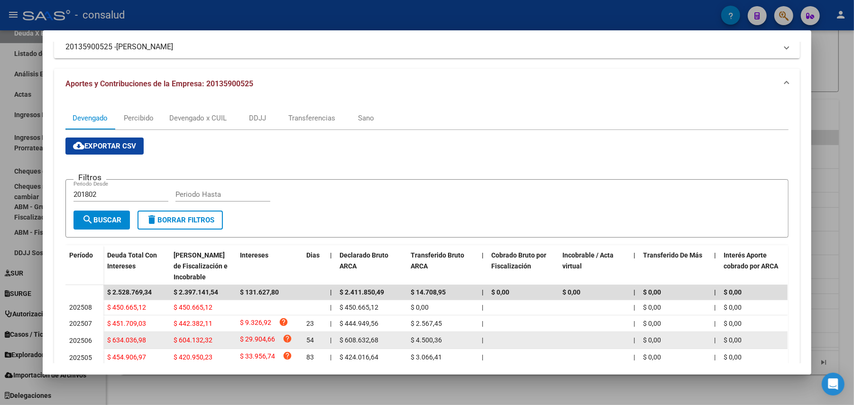
scroll to position [148, 0]
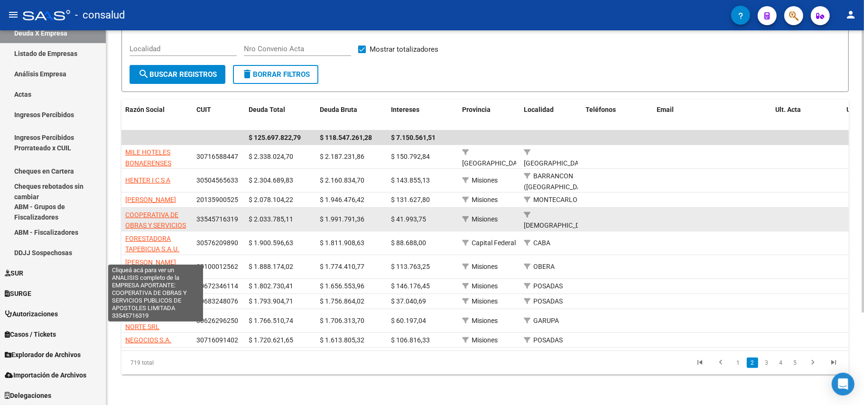
click at [150, 217] on span "COOPERATIVA DE OBRAS Y SERVICIOS PUBLICOS DE APOSTOLES LIMITADA" at bounding box center [155, 236] width 61 height 51
type textarea "33545716319"
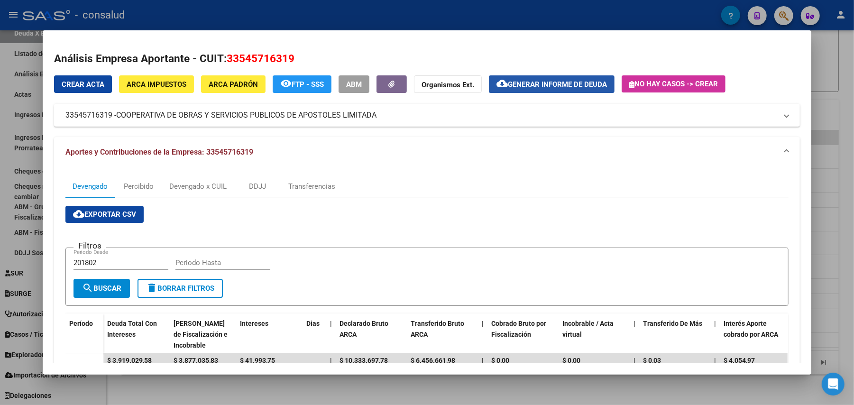
click at [523, 83] on span "Generar informe de deuda" at bounding box center [557, 84] width 99 height 9
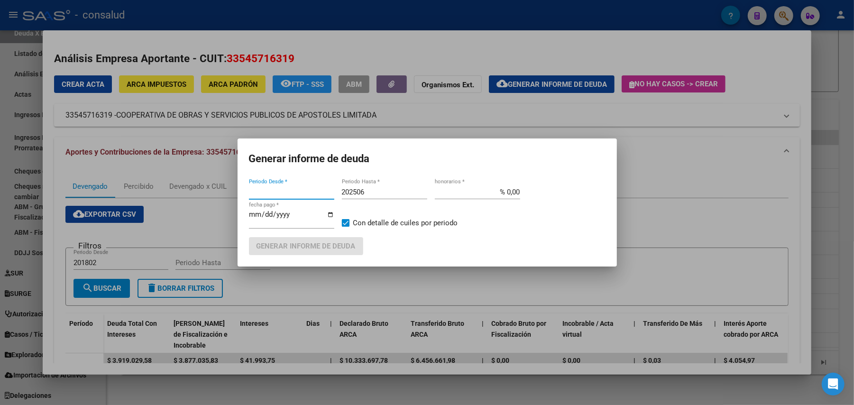
type input "201802"
click at [386, 192] on input "202506" at bounding box center [384, 192] width 85 height 9
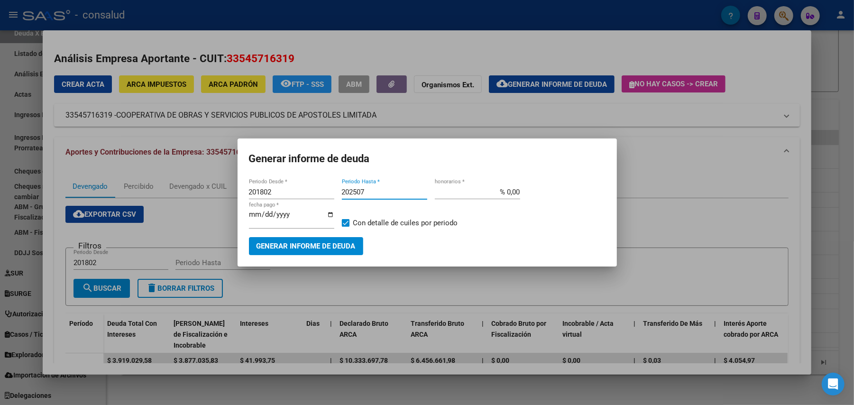
type input "202507"
click at [306, 238] on button "Generar informe de deuda" at bounding box center [306, 246] width 114 height 18
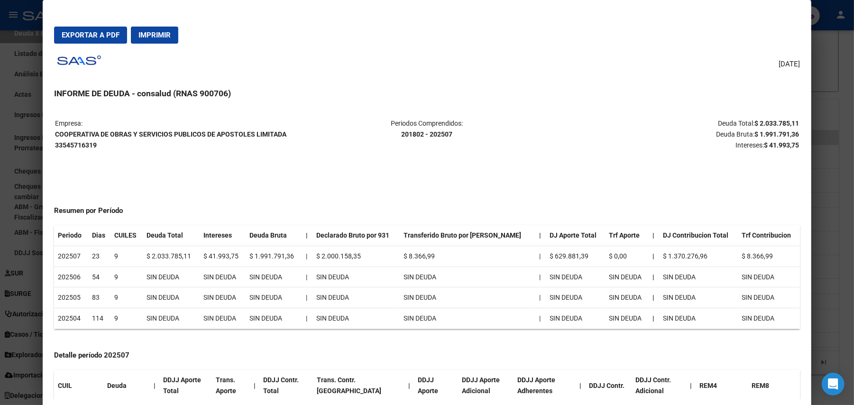
click at [76, 31] on span "Exportar a PDF" at bounding box center [91, 35] width 58 height 9
click at [82, 36] on span "Exportar a PDF" at bounding box center [91, 35] width 58 height 9
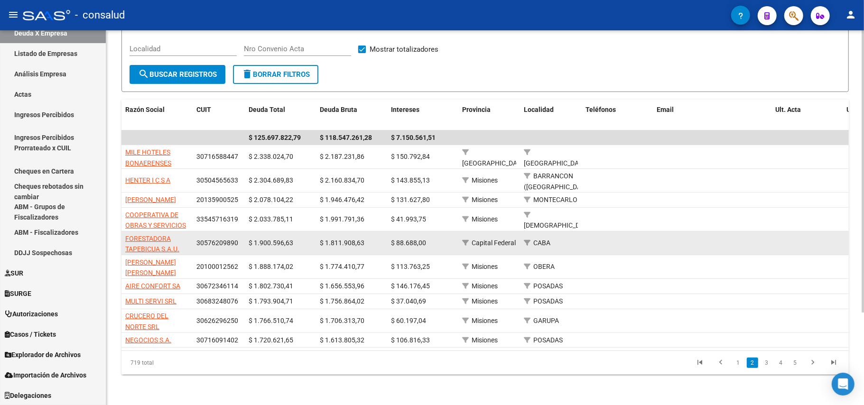
drag, startPoint x: 148, startPoint y: 241, endPoint x: 154, endPoint y: 241, distance: 6.2
click at [148, 241] on app-link-go-to "FORESTADORA TAPEBICUA S.A.U." at bounding box center [157, 244] width 64 height 22
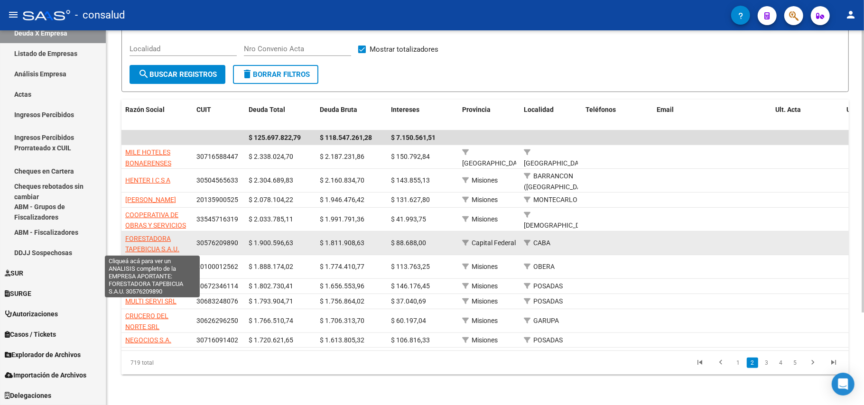
click at [157, 239] on span "FORESTADORA TAPEBICUA S.A.U." at bounding box center [152, 244] width 54 height 18
type textarea "30576209890"
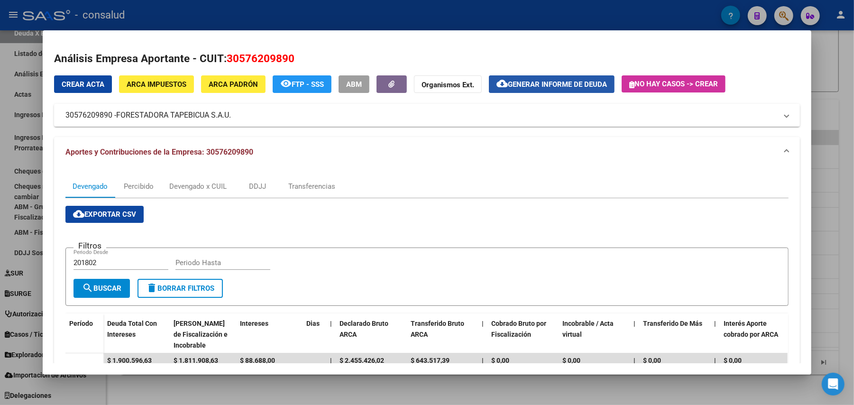
click at [527, 80] on span "Generar informe de deuda" at bounding box center [557, 84] width 99 height 9
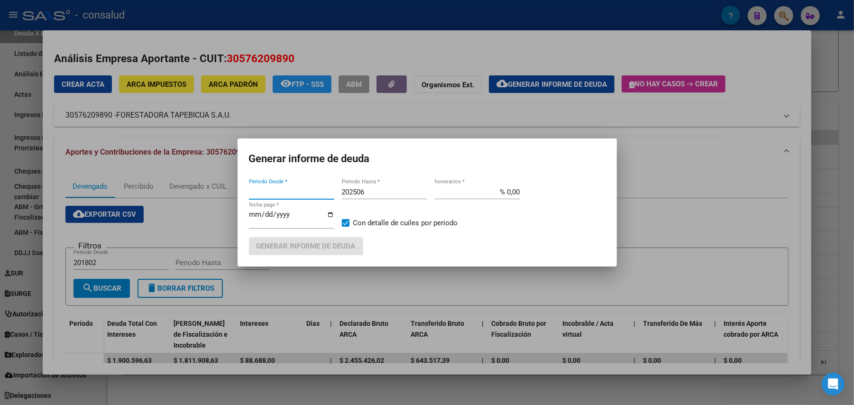
type input "201802"
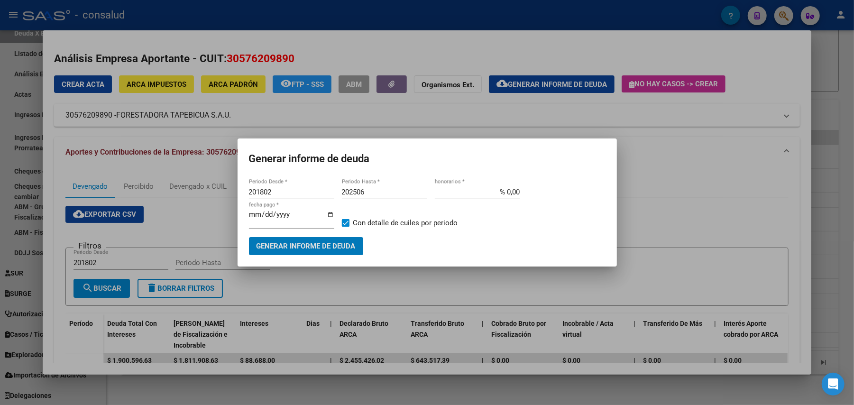
click at [363, 194] on input "202506" at bounding box center [384, 192] width 85 height 9
type input "202507"
click at [280, 243] on span "Generar informe de deuda" at bounding box center [306, 246] width 99 height 9
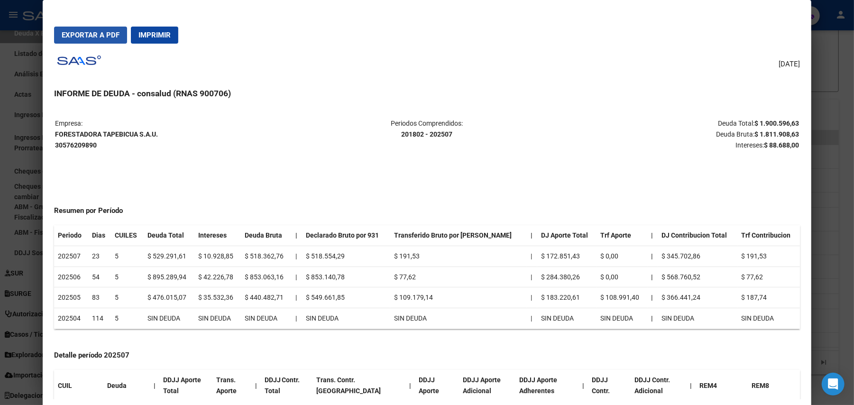
click at [89, 33] on span "Exportar a PDF" at bounding box center [91, 35] width 58 height 9
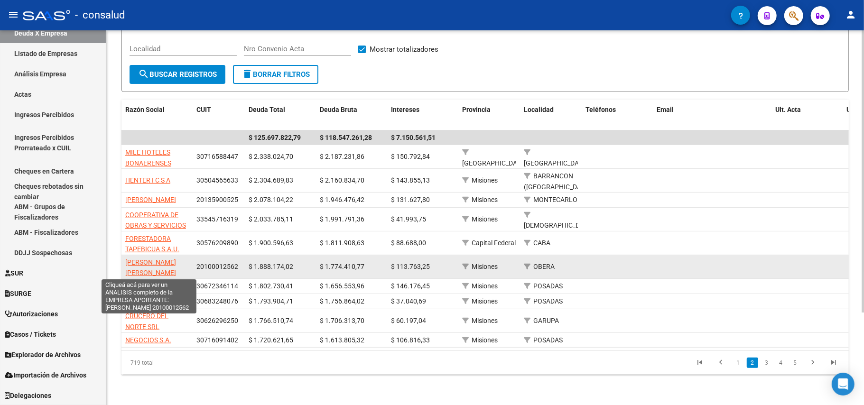
click at [151, 268] on span "[PERSON_NAME] [PERSON_NAME] [PERSON_NAME]" at bounding box center [150, 272] width 51 height 29
type textarea "20100012562"
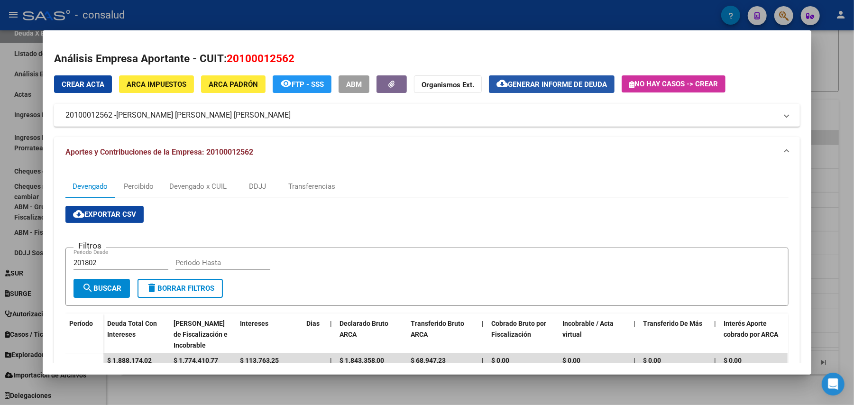
click at [566, 80] on span "Generar informe de deuda" at bounding box center [557, 84] width 99 height 9
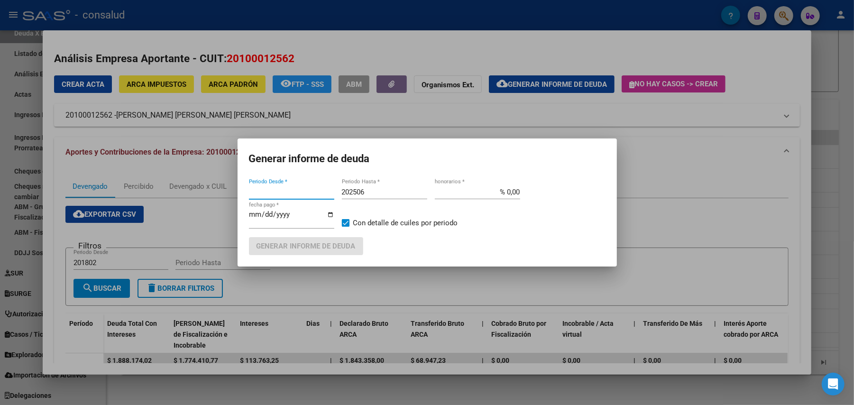
type input "201802"
click at [372, 194] on input "202506" at bounding box center [384, 192] width 85 height 9
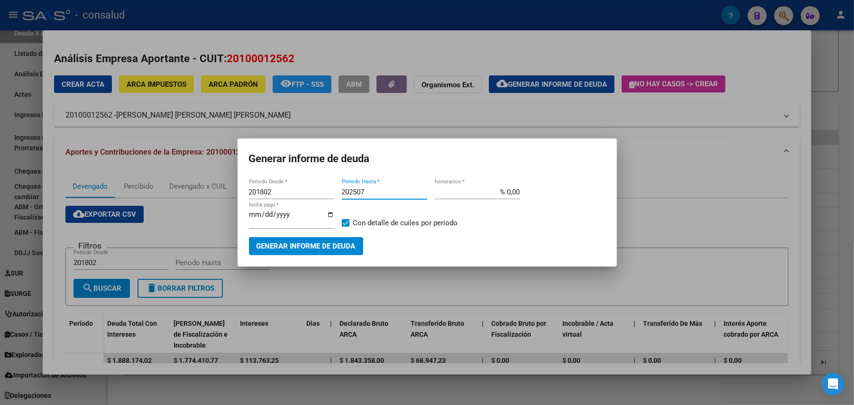
type input "202507"
click at [319, 245] on span "Generar informe de deuda" at bounding box center [306, 246] width 99 height 9
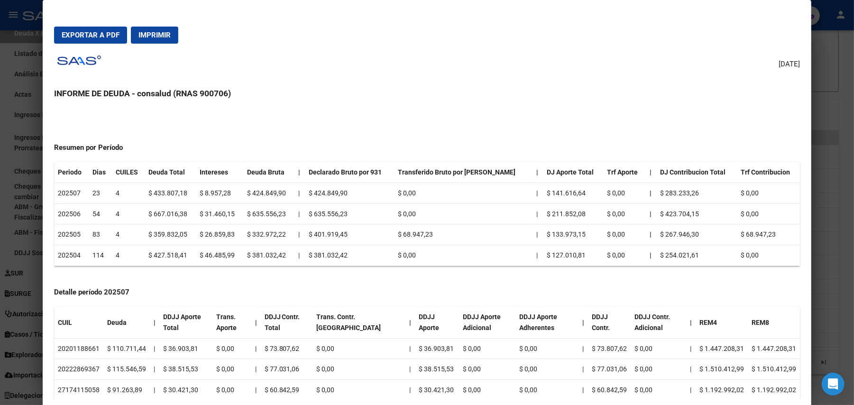
scroll to position [0, 0]
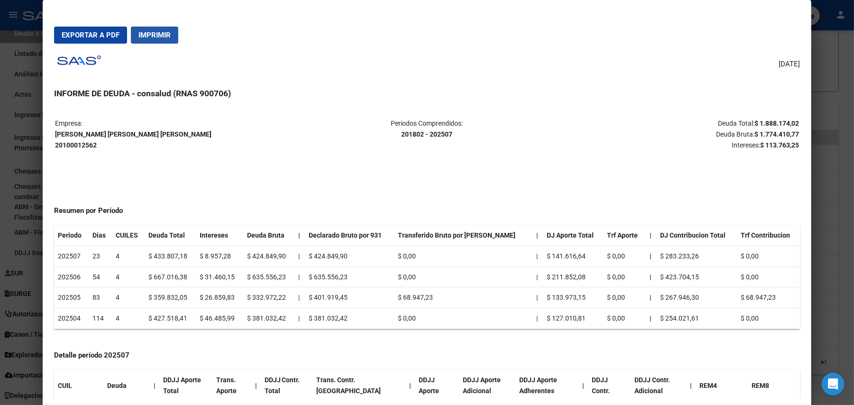
click at [158, 32] on span "Imprimir" at bounding box center [154, 35] width 32 height 9
click at [94, 35] on span "Exportar a PDF" at bounding box center [91, 35] width 58 height 9
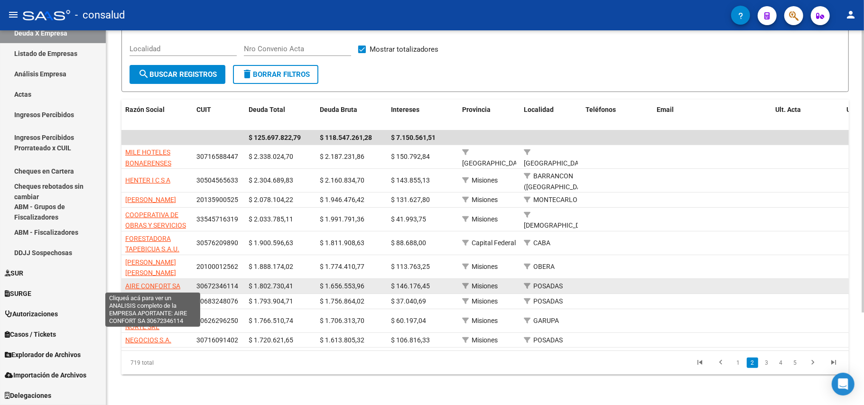
click at [161, 285] on span "AIRE CONFORT SA" at bounding box center [152, 286] width 55 height 8
type textarea "30672346114"
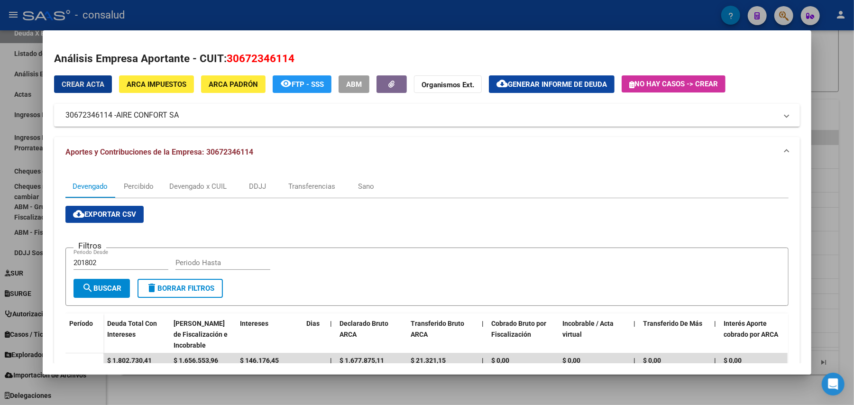
click at [562, 78] on button "cloud_download Generar informe de deuda" at bounding box center [552, 84] width 126 height 18
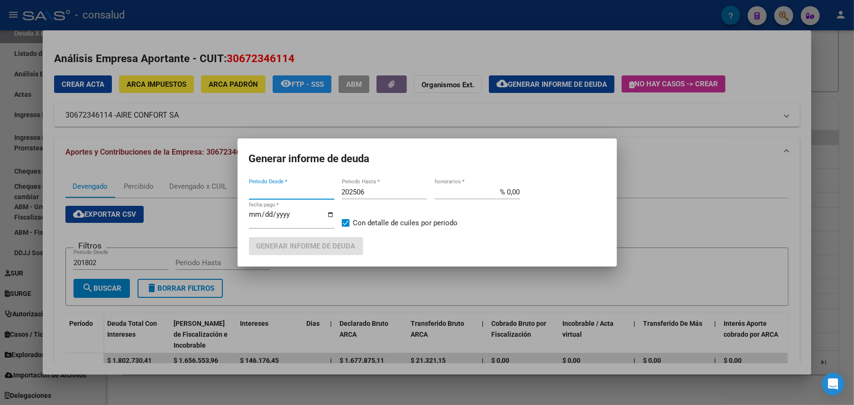
type input "201802"
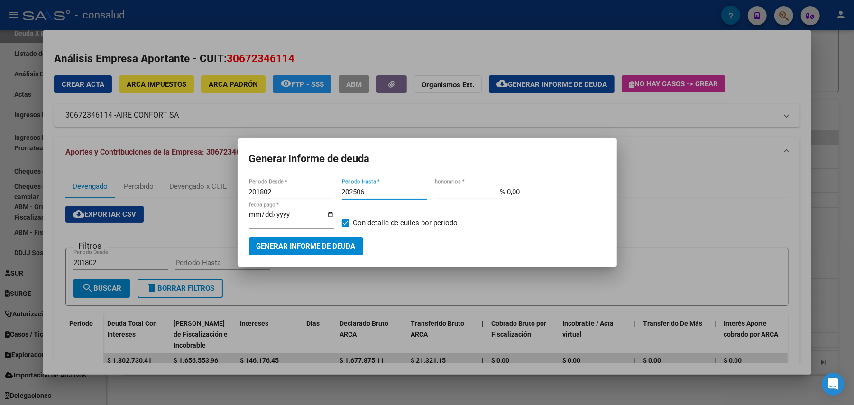
click at [377, 192] on input "202506" at bounding box center [384, 192] width 85 height 9
type input "202507"
click at [320, 247] on span "Generar informe de deuda" at bounding box center [306, 246] width 99 height 9
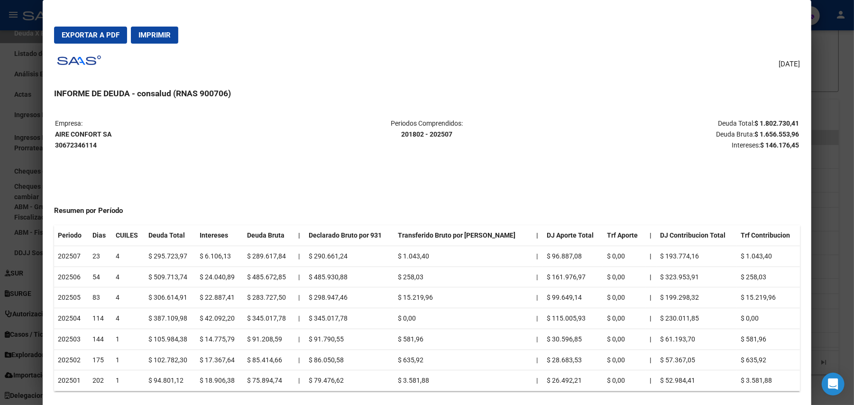
click at [94, 33] on span "Exportar a PDF" at bounding box center [91, 35] width 58 height 9
drag, startPoint x: 103, startPoint y: 35, endPoint x: 186, endPoint y: 101, distance: 106.9
click at [103, 34] on span "Exportar a PDF" at bounding box center [91, 35] width 58 height 9
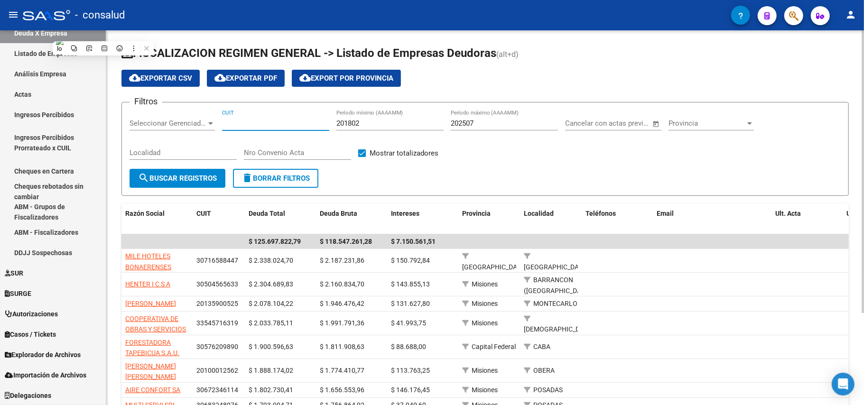
click at [247, 126] on input "CUIT" at bounding box center [275, 123] width 107 height 9
type input "30-51439200-1"
click at [202, 179] on span "search Buscar Registros" at bounding box center [177, 178] width 79 height 9
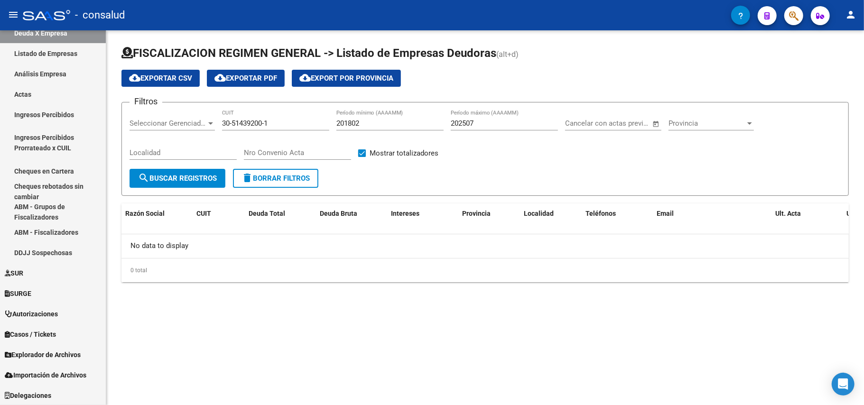
click at [199, 175] on span "search Buscar Registros" at bounding box center [177, 178] width 79 height 9
click at [213, 122] on div at bounding box center [210, 123] width 9 height 8
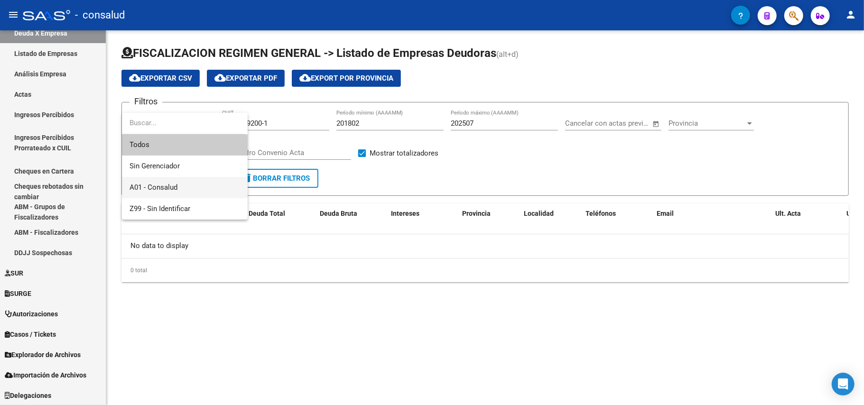
click at [179, 179] on span "A01 - Consalud" at bounding box center [184, 187] width 110 height 21
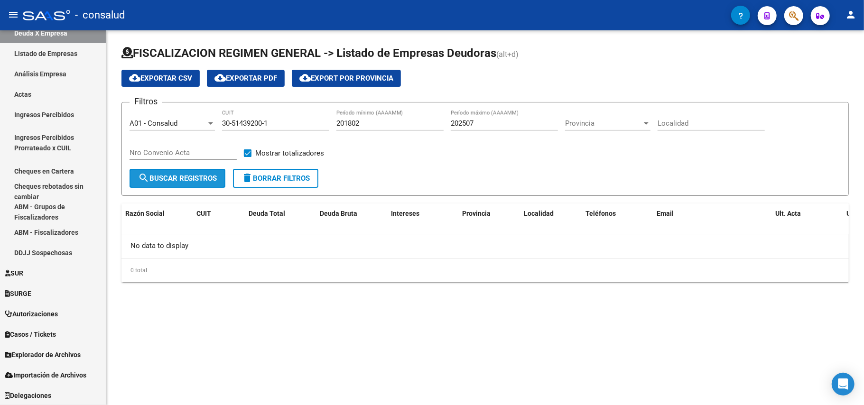
click at [190, 175] on span "search Buscar Registros" at bounding box center [177, 178] width 79 height 9
click at [488, 124] on input "202507" at bounding box center [503, 123] width 107 height 9
type input "202508"
click at [167, 175] on span "search Buscar Registros" at bounding box center [177, 178] width 79 height 9
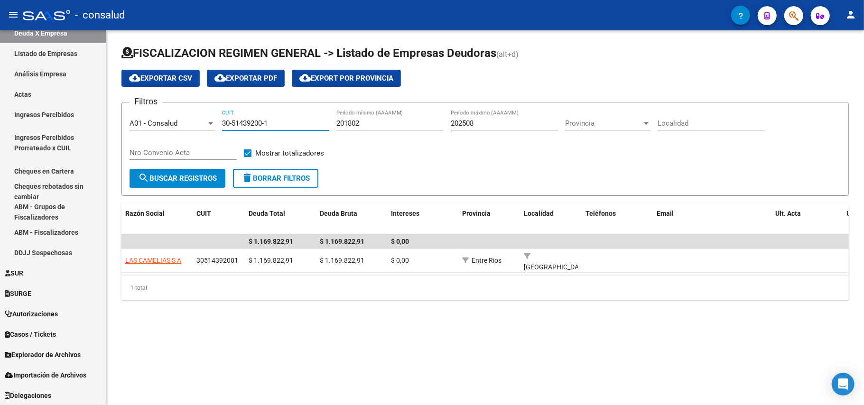
drag, startPoint x: 289, startPoint y: 124, endPoint x: 148, endPoint y: 131, distance: 141.0
click at [148, 131] on div "Filtros A01 - Consalud Seleccionar Gerenciador 30-51439200-1 CUIT 201802 Períod…" at bounding box center [484, 139] width 711 height 59
type input "30-67235843-0"
click at [505, 128] on div "202508 Período máximo (AAAAMM)" at bounding box center [503, 120] width 107 height 20
click at [482, 124] on input "202508" at bounding box center [503, 123] width 107 height 9
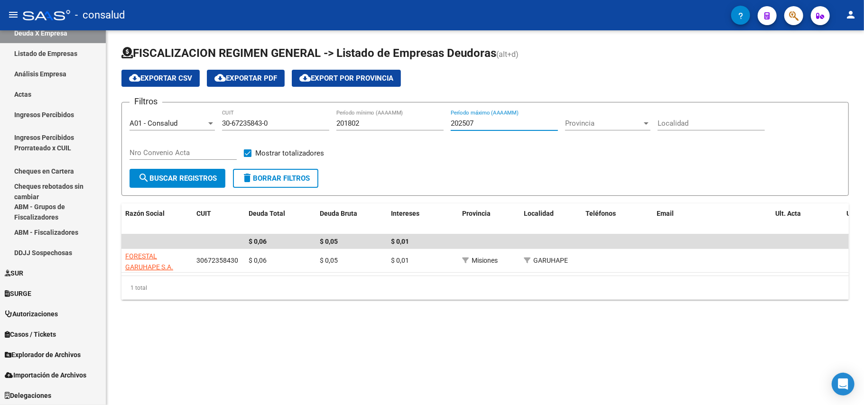
type input "202507"
drag, startPoint x: 291, startPoint y: 123, endPoint x: 188, endPoint y: 129, distance: 103.1
click at [188, 129] on div "Filtros A01 - Consalud Seleccionar Gerenciador 30-67235843-0 CUIT 201802 Períod…" at bounding box center [484, 139] width 711 height 59
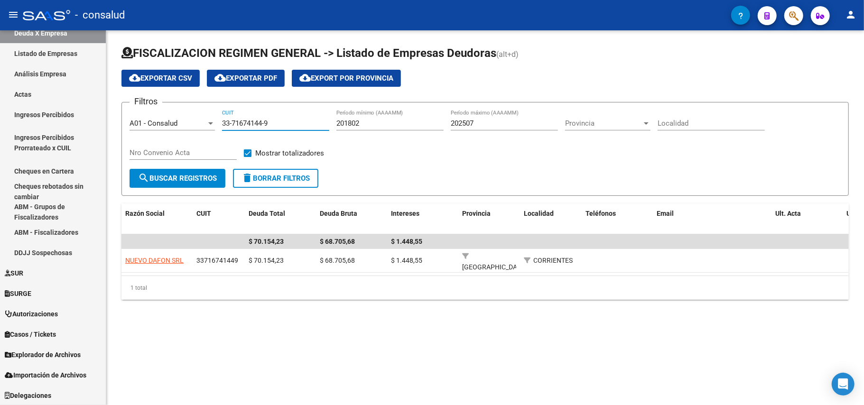
drag, startPoint x: 276, startPoint y: 120, endPoint x: 188, endPoint y: 119, distance: 87.7
click at [188, 119] on div "Filtros A01 - Consalud Seleccionar Gerenciador 33-71674144-9 CUIT 201802 Períod…" at bounding box center [484, 139] width 711 height 59
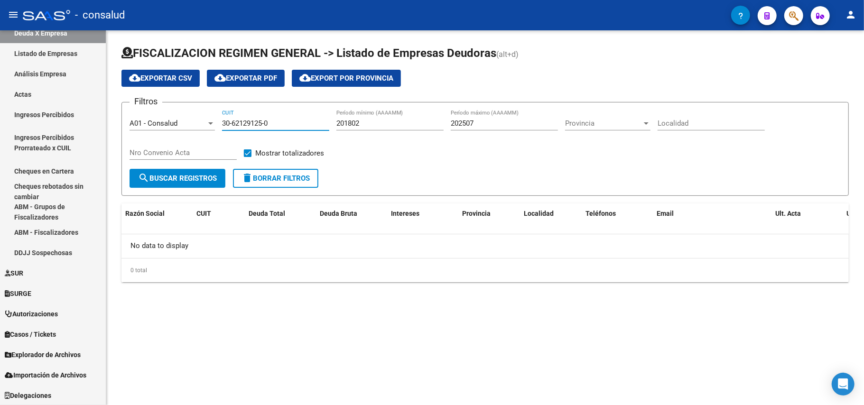
type input "30-62129125-0"
click at [386, 127] on input "201802" at bounding box center [389, 123] width 107 height 9
click at [482, 127] on input "202507" at bounding box center [503, 123] width 107 height 9
type input "202508"
click at [286, 123] on input "30-62129125-0" at bounding box center [275, 123] width 107 height 9
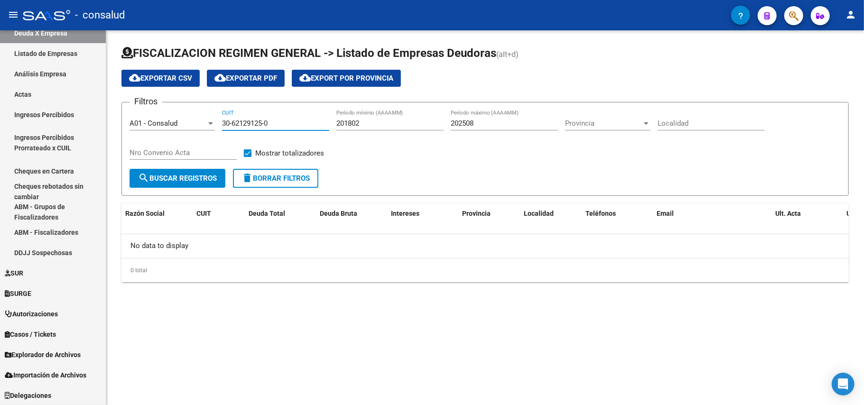
drag, startPoint x: 286, startPoint y: 122, endPoint x: 141, endPoint y: 116, distance: 145.2
click at [147, 120] on div "Filtros A01 - Consalud Seleccionar Gerenciador 30-62129125-0 CUIT 201802 Períod…" at bounding box center [484, 139] width 711 height 59
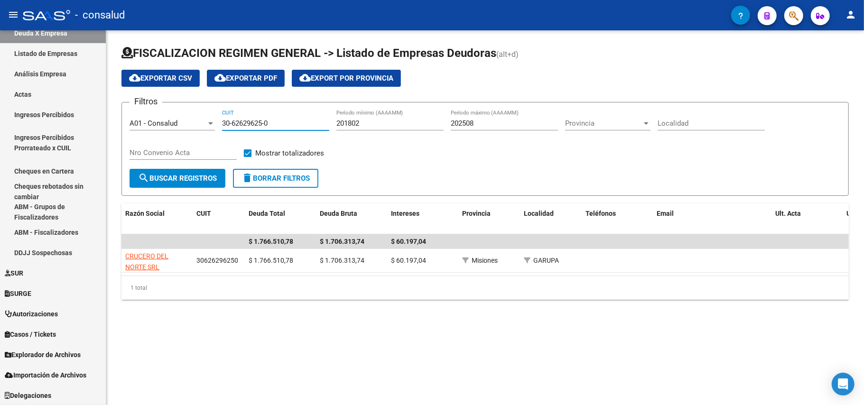
type input "30-62629625-0"
click at [490, 116] on div "202508 Período máximo (AAAAMM)" at bounding box center [503, 120] width 107 height 20
click at [482, 120] on input "202508" at bounding box center [503, 123] width 107 height 9
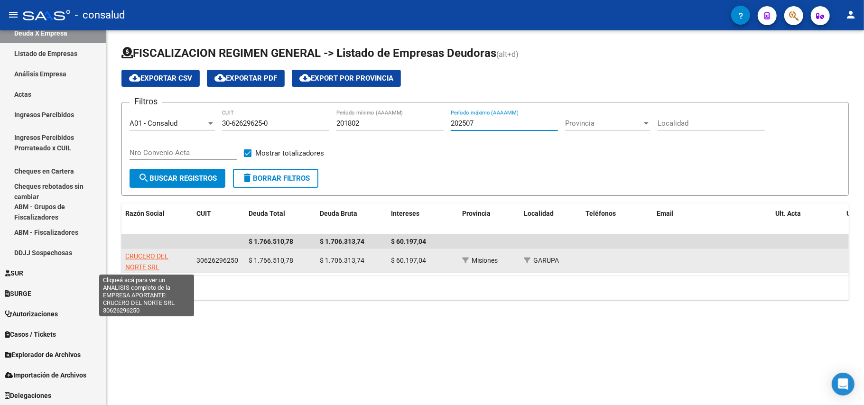
type input "202507"
click at [153, 257] on span "CRUCERO DEL NORTE SRL" at bounding box center [146, 261] width 43 height 18
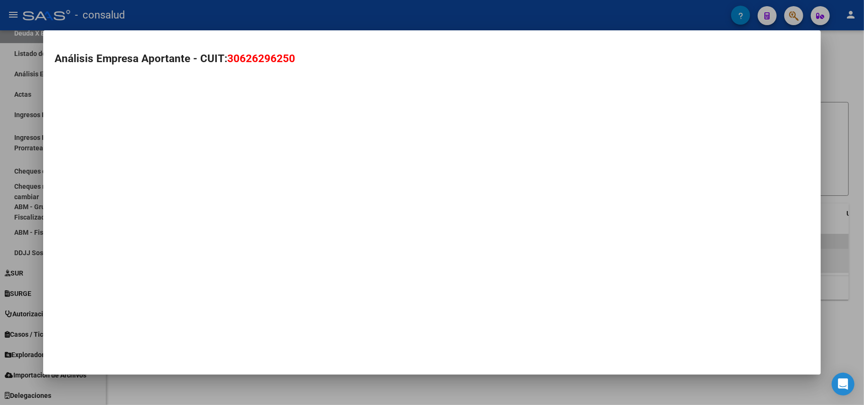
type textarea "30626296250"
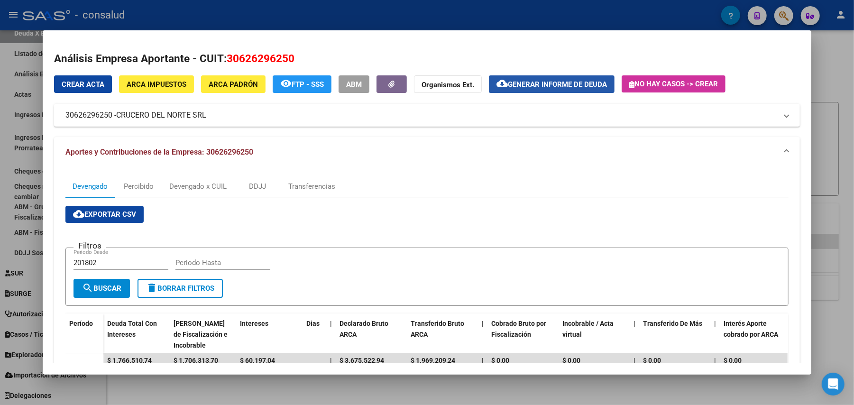
click at [580, 83] on span "Generar informe de deuda" at bounding box center [557, 84] width 99 height 9
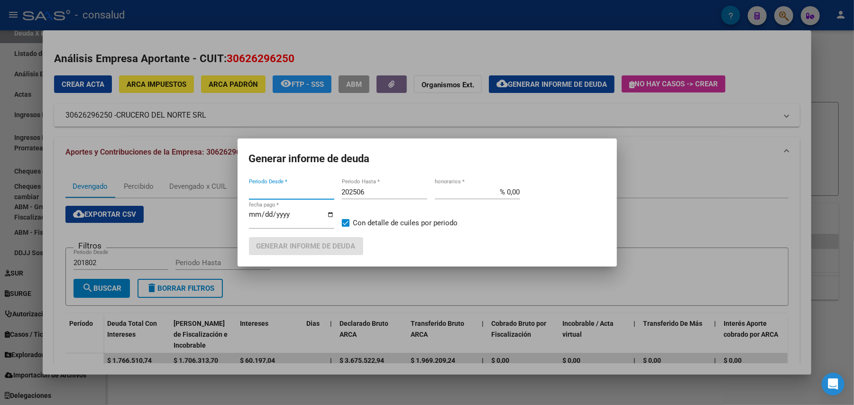
type input "201802"
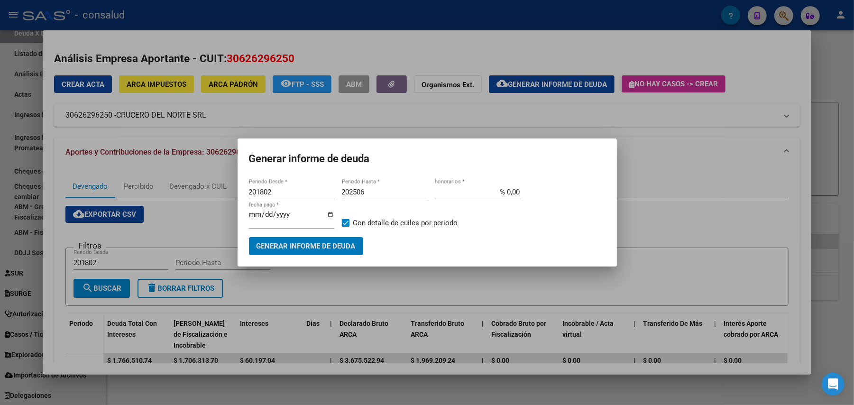
click at [374, 191] on input "202506" at bounding box center [384, 192] width 85 height 9
type input "202507"
click at [305, 243] on span "Generar informe de deuda" at bounding box center [306, 246] width 99 height 9
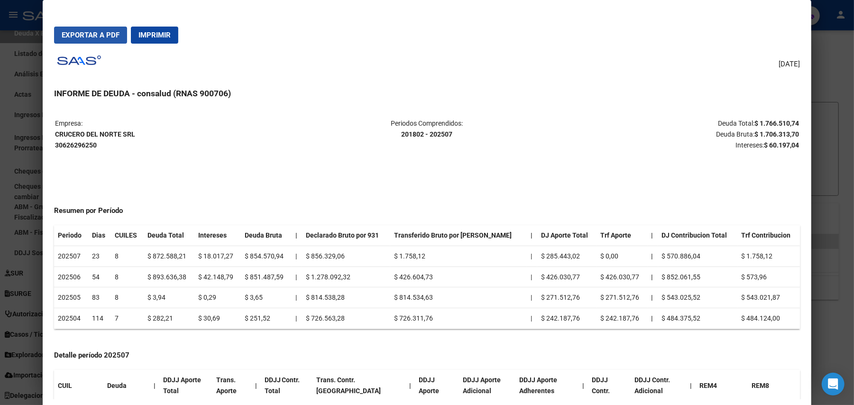
click at [97, 37] on span "Exportar a PDF" at bounding box center [91, 35] width 58 height 9
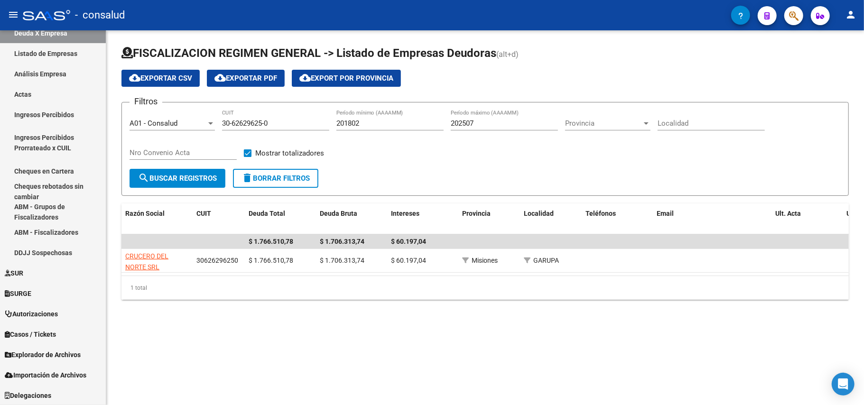
click at [294, 117] on div "30-62629625-0 CUIT" at bounding box center [275, 120] width 107 height 20
drag, startPoint x: 285, startPoint y: 123, endPoint x: 193, endPoint y: 130, distance: 92.7
click at [193, 130] on div "Filtros A01 - Consalud Seleccionar Gerenciador 30-62629625-0 CUIT 201802 Períod…" at bounding box center [484, 139] width 711 height 59
click at [186, 177] on span "search Buscar Registros" at bounding box center [177, 178] width 79 height 9
click at [277, 125] on input "30-70748985-1" at bounding box center [275, 123] width 107 height 9
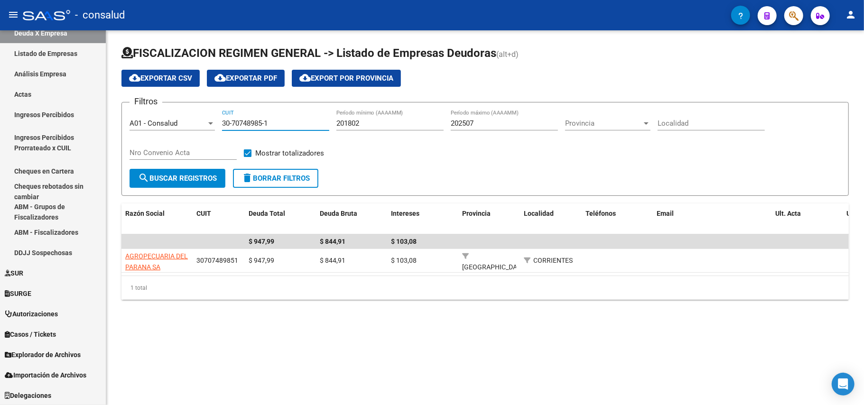
drag, startPoint x: 281, startPoint y: 125, endPoint x: 167, endPoint y: 132, distance: 113.5
click at [167, 132] on div "Filtros A01 - Consalud Seleccionar Gerenciador 30-70748985-1 CUIT 201802 Períod…" at bounding box center [484, 139] width 711 height 59
click at [297, 122] on input "30-50340369-9" at bounding box center [275, 123] width 107 height 9
drag, startPoint x: 297, startPoint y: 122, endPoint x: 82, endPoint y: 146, distance: 216.2
click at [82, 146] on mat-sidenav-container "Firma Express Inicio Calendario SSS Instructivos Contacto OS Reportes Tablero d…" at bounding box center [432, 217] width 864 height 375
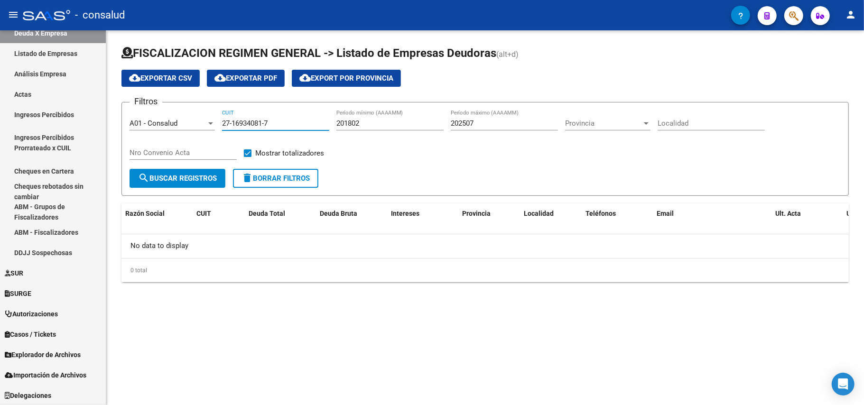
type input "27-16934081-7"
click at [475, 123] on input "202507" at bounding box center [503, 123] width 107 height 9
type input "202508"
